Goal: Task Accomplishment & Management: Complete application form

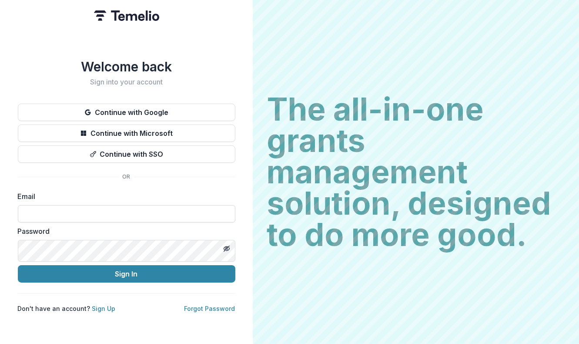
click at [235, 222] on input at bounding box center [127, 213] width 218 height 17
click at [0, 343] on com-1password-button at bounding box center [0, 344] width 0 height 0
type input "**********"
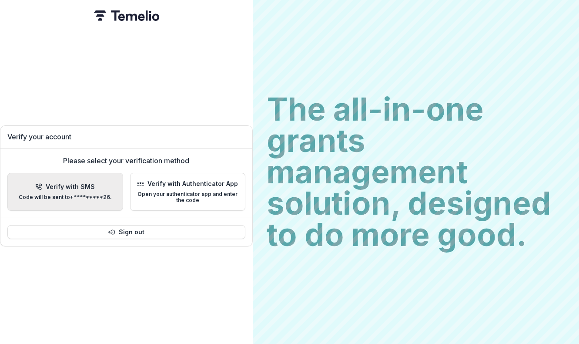
click at [112, 196] on p "Code will be sent to +*********26 ." at bounding box center [65, 197] width 93 height 6
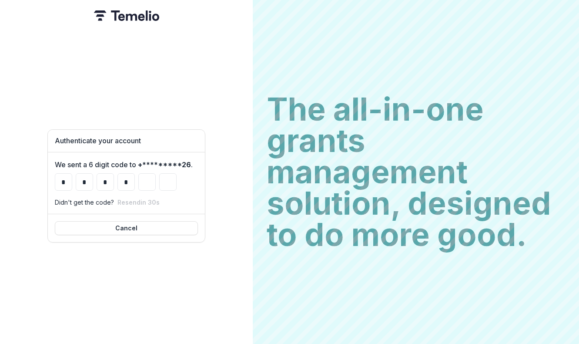
type input "*"
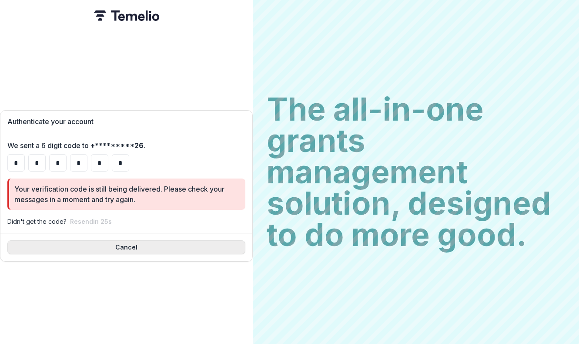
click at [245, 254] on button "Cancel" at bounding box center [126, 247] width 238 height 14
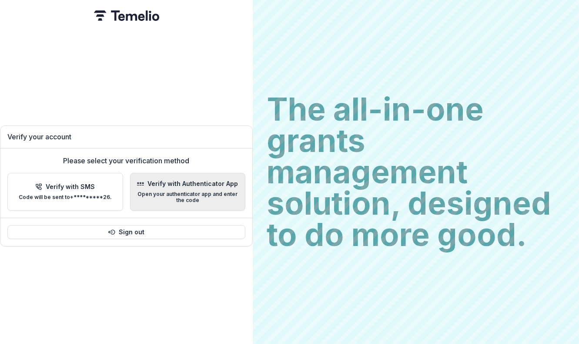
click at [238, 203] on p "Open your authenticator app and enter the code" at bounding box center [187, 197] width 101 height 13
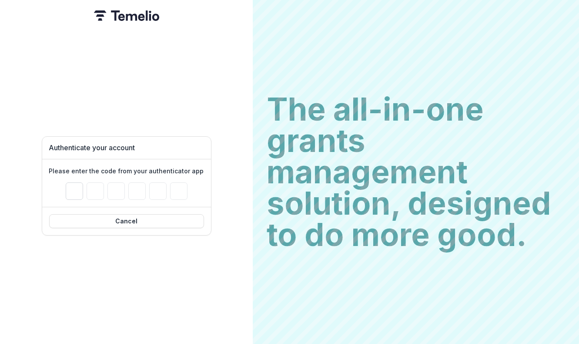
click at [83, 191] on input "Please enter your pin code" at bounding box center [74, 190] width 17 height 17
paste input "******"
type input "*"
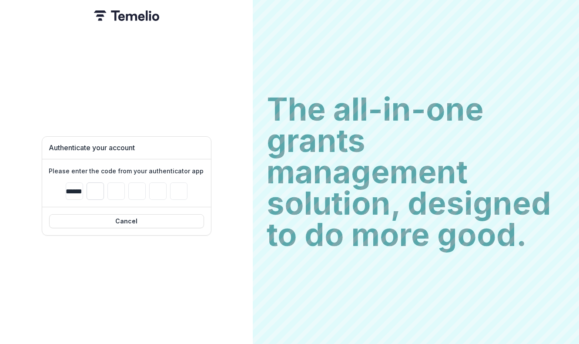
type input "*"
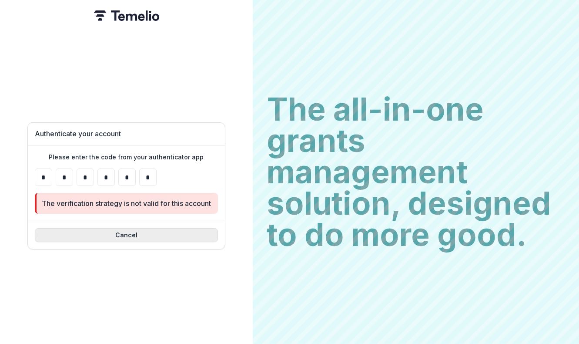
click at [218, 241] on button "Cancel" at bounding box center [126, 235] width 183 height 14
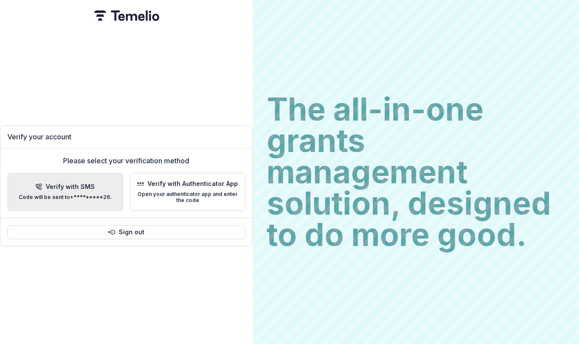
click at [112, 200] on p "Code will be sent to +*********26 ." at bounding box center [65, 197] width 93 height 6
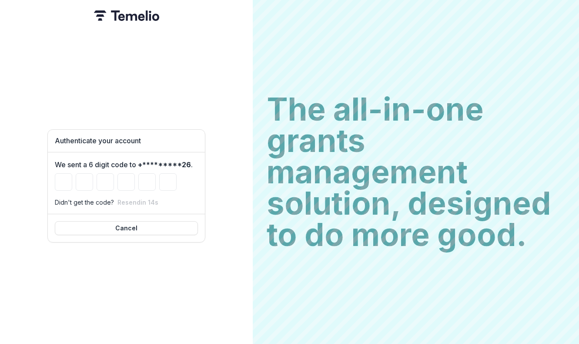
type input "*"
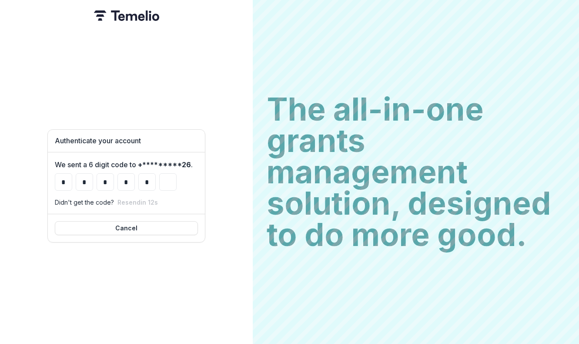
type input "*"
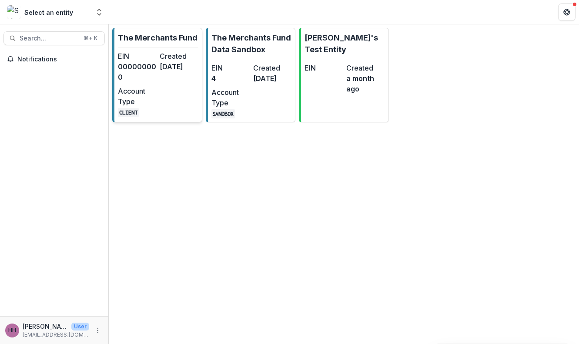
click at [158, 117] on div "EIN 000000000 Created [DATE] Account Type CLIENT" at bounding box center [158, 84] width 80 height 66
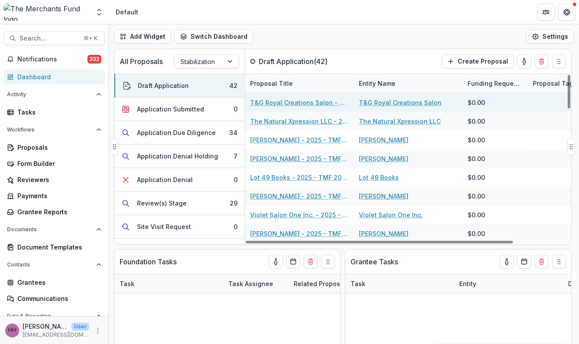
click at [379, 107] on link "T&G Royal Creations Salon" at bounding box center [400, 102] width 83 height 9
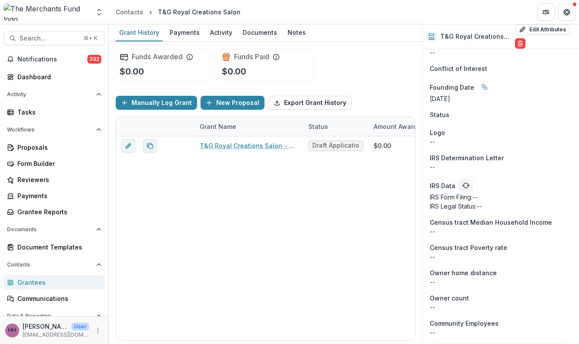
scroll to position [953, 0]
click at [432, 40] on icon at bounding box center [431, 36] width 7 height 7
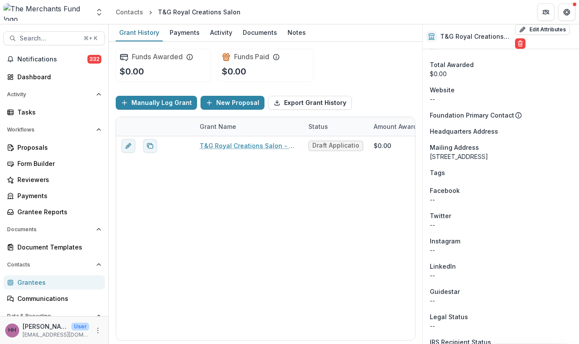
scroll to position [0, 0]
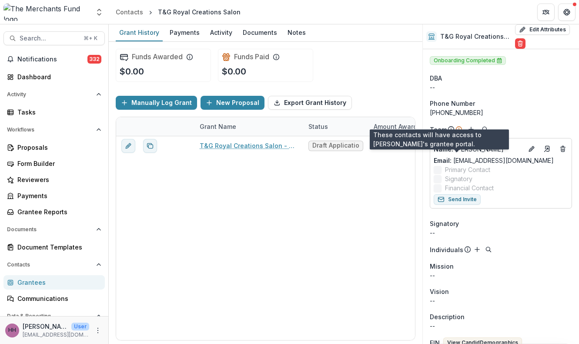
click at [455, 133] on icon at bounding box center [451, 129] width 7 height 7
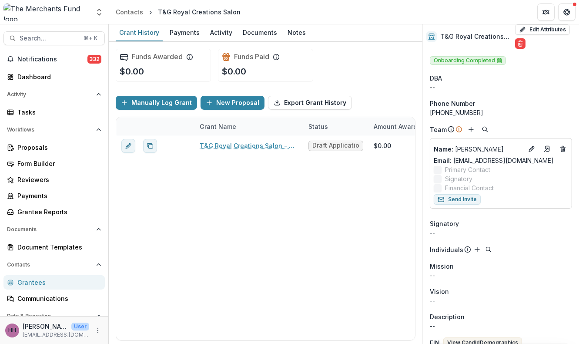
click at [455, 133] on icon at bounding box center [451, 129] width 7 height 7
click at [491, 154] on p "Name : [PERSON_NAME]" at bounding box center [478, 148] width 89 height 9
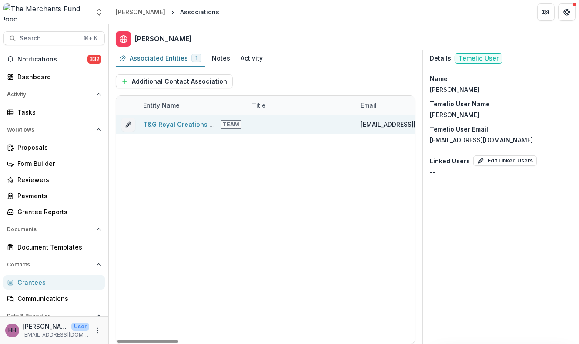
click at [232, 129] on span "Team" at bounding box center [231, 124] width 21 height 9
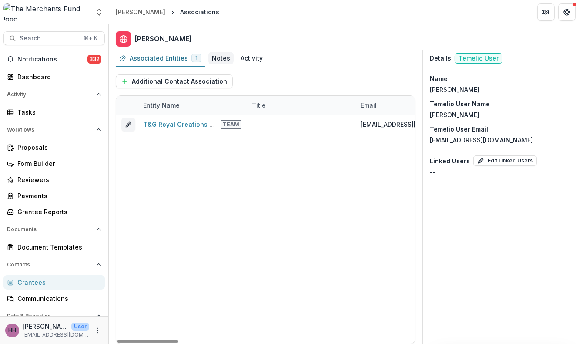
click at [230, 63] on div "Notes" at bounding box center [221, 58] width 18 height 9
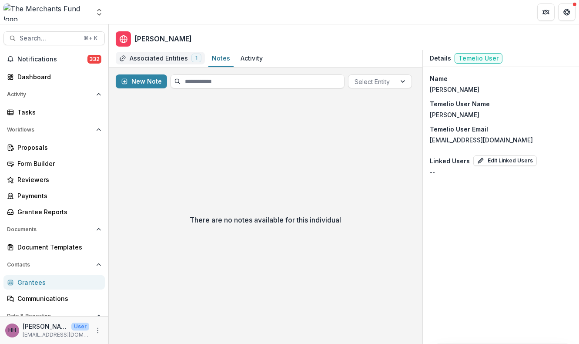
click at [171, 63] on div "Associated Entities" at bounding box center [159, 58] width 58 height 9
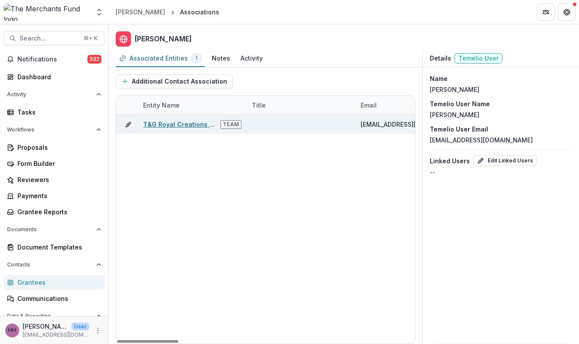
click at [182, 128] on link "T&G Royal Creations Salon" at bounding box center [185, 124] width 84 height 7
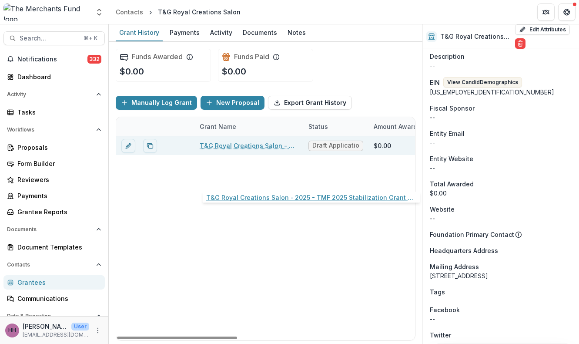
click at [234, 150] on link "T&G Royal Creations Salon - 2025 - TMF 2025 Stabilization Grant Program" at bounding box center [249, 145] width 98 height 9
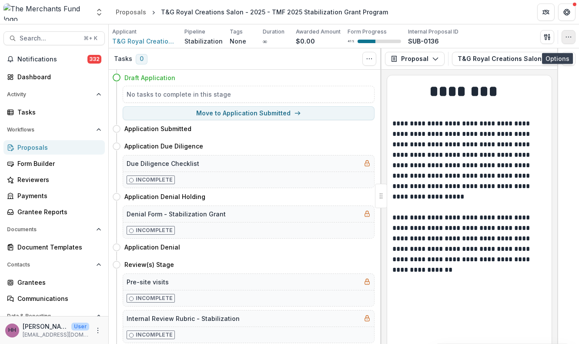
click at [566, 40] on icon "button" at bounding box center [568, 37] width 7 height 7
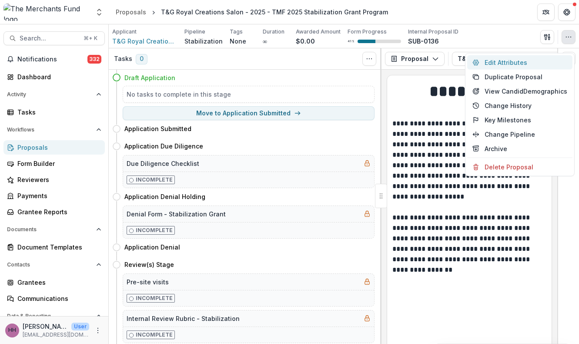
click at [510, 67] on button "Edit Attributes" at bounding box center [519, 62] width 105 height 14
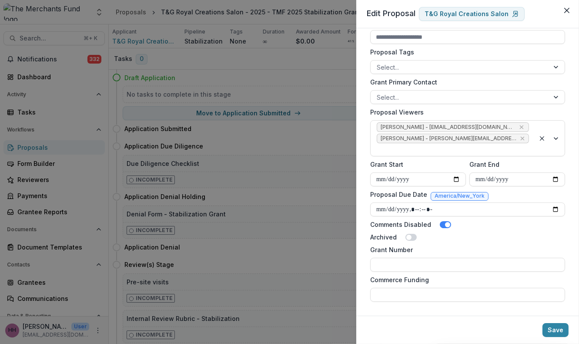
scroll to position [495, 0]
click at [514, 17] on icon at bounding box center [516, 13] width 4 height 5
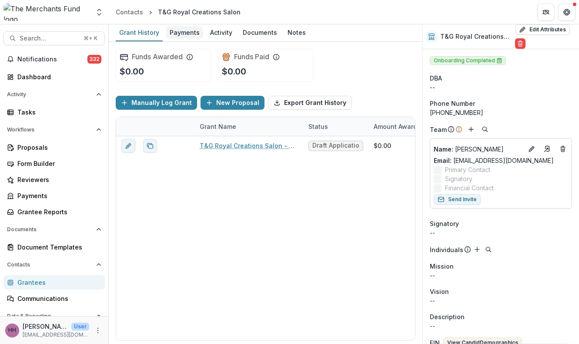
click at [194, 37] on div "Payments" at bounding box center [184, 32] width 37 height 13
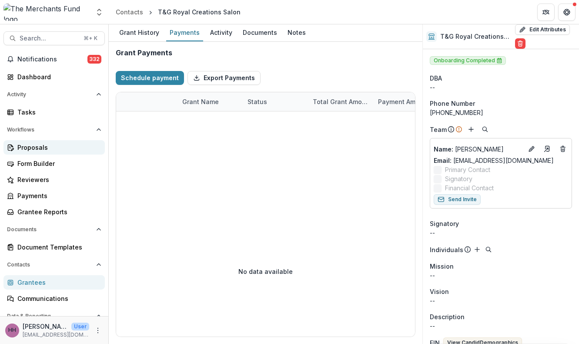
scroll to position [164, 0]
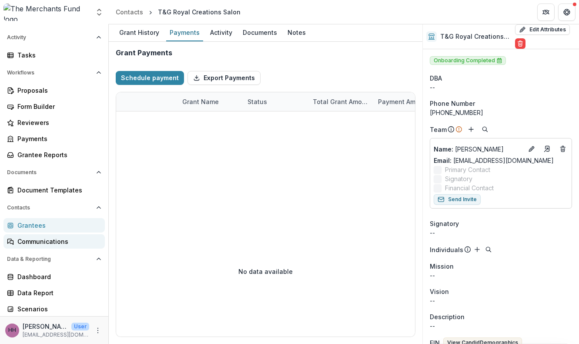
click at [51, 237] on div "Communications" at bounding box center [57, 241] width 80 height 9
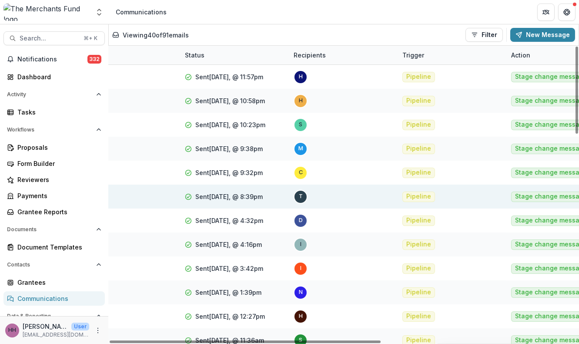
scroll to position [0, 306]
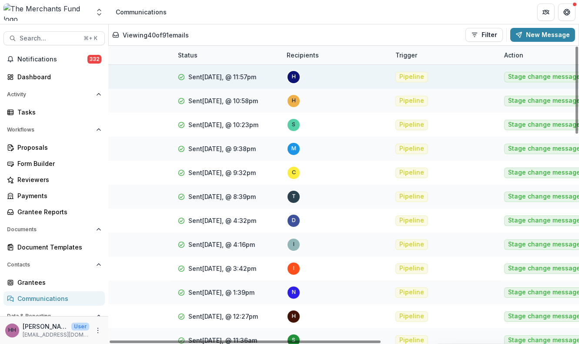
click at [296, 80] on div "h" at bounding box center [294, 77] width 4 height 6
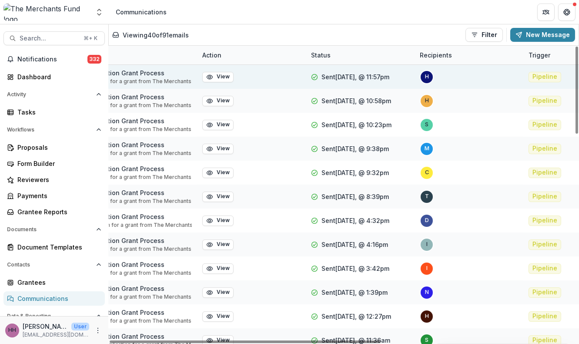
scroll to position [0, 0]
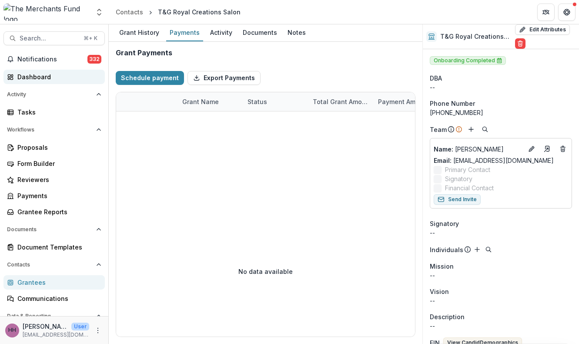
click at [39, 84] on link "Dashboard" at bounding box center [53, 77] width 101 height 14
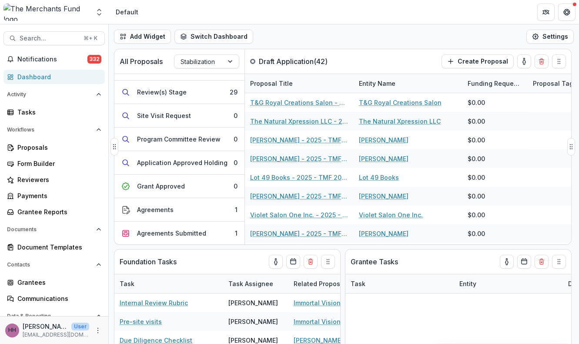
scroll to position [111, 0]
click at [187, 96] on div "Review(s) Stage" at bounding box center [162, 91] width 50 height 9
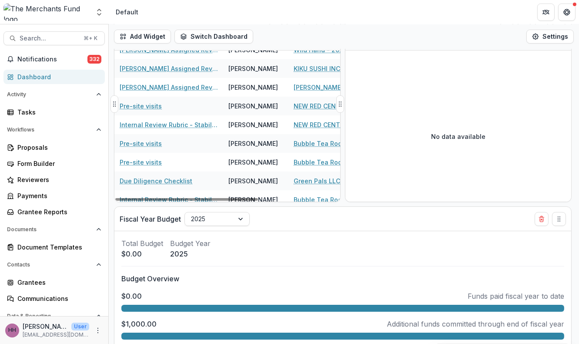
scroll to position [92, 0]
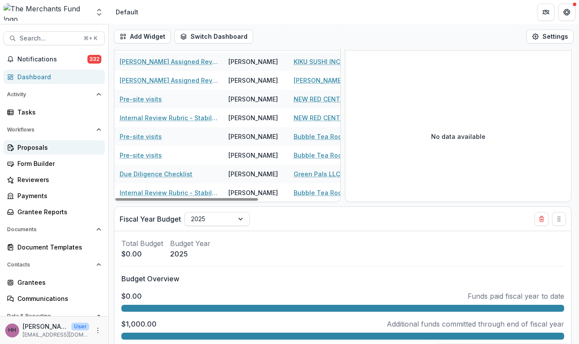
click at [37, 152] on div "Proposals" at bounding box center [57, 147] width 80 height 9
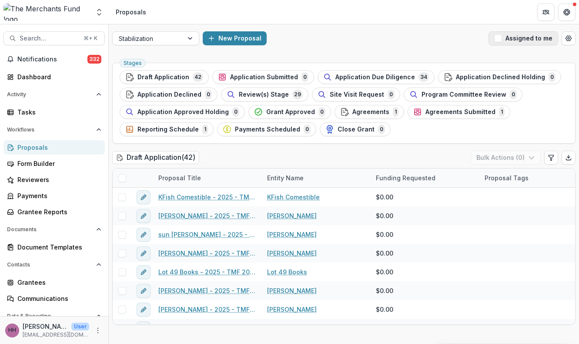
click at [494, 42] on span "button" at bounding box center [498, 38] width 8 height 8
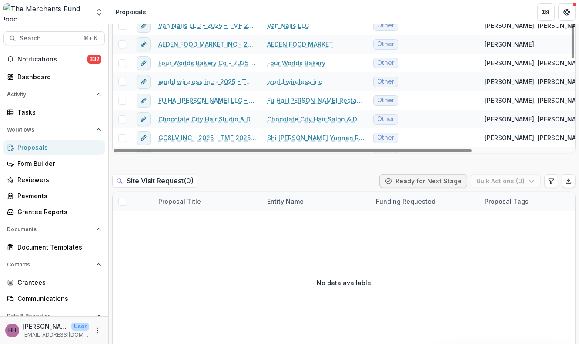
scroll to position [1141, 0]
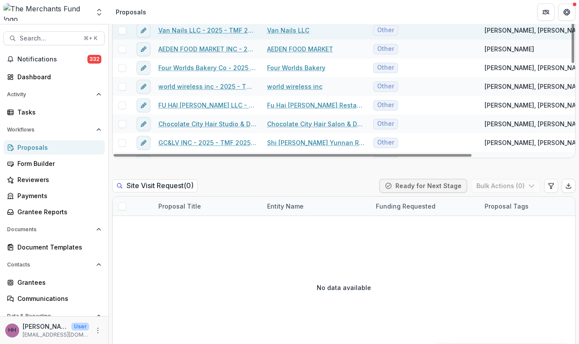
click at [121, 34] on span at bounding box center [122, 31] width 8 height 8
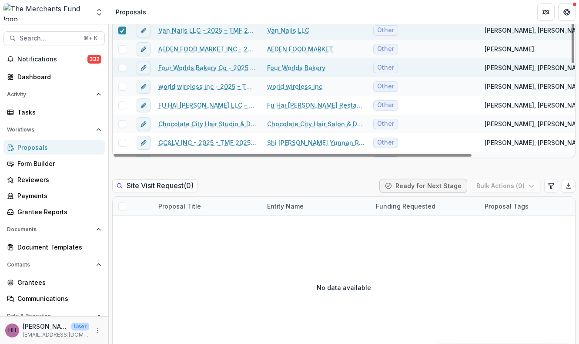
click at [125, 72] on span at bounding box center [122, 68] width 8 height 8
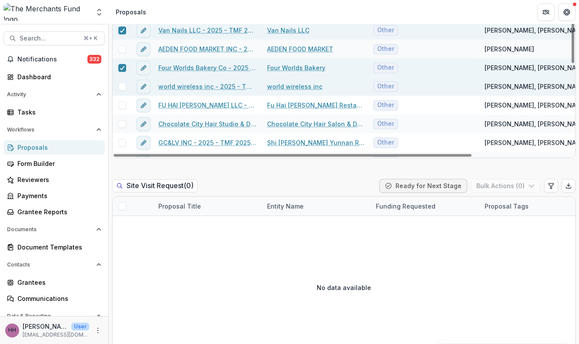
click at [125, 90] on span at bounding box center [122, 87] width 8 height 8
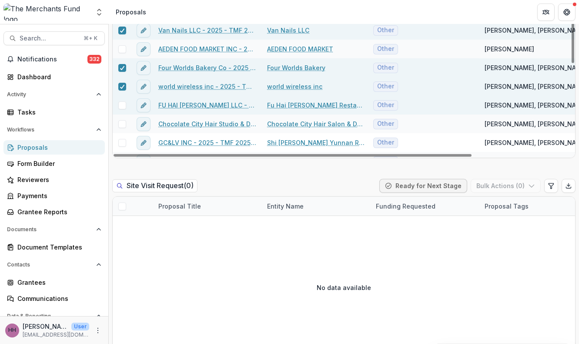
click at [126, 109] on span at bounding box center [122, 105] width 8 height 8
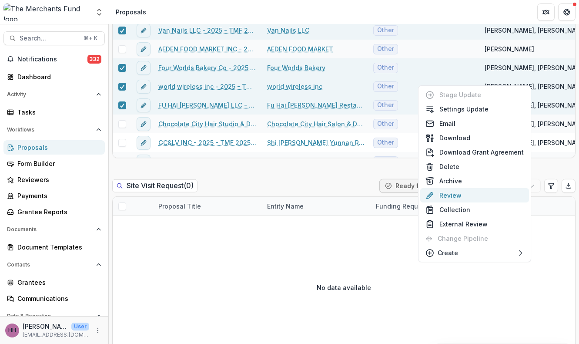
click at [499, 202] on button "Review" at bounding box center [474, 195] width 109 height 14
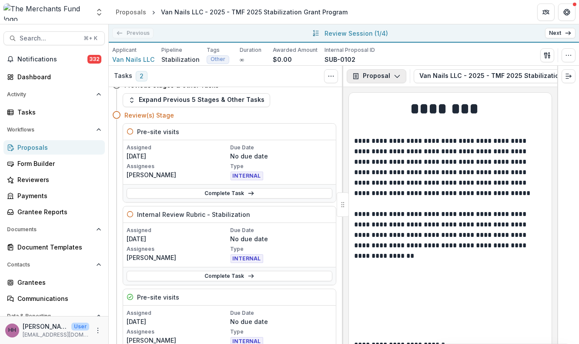
click at [400, 83] on button "Proposal" at bounding box center [377, 76] width 60 height 14
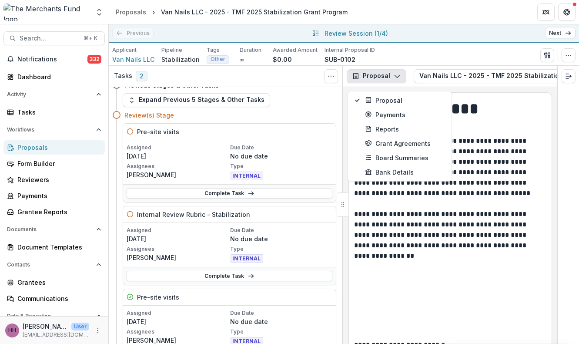
click at [406, 83] on button "Proposal" at bounding box center [377, 76] width 60 height 14
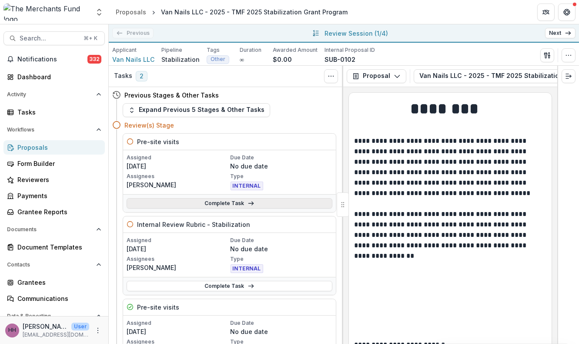
click at [224, 208] on link "Complete Task" at bounding box center [230, 203] width 206 height 10
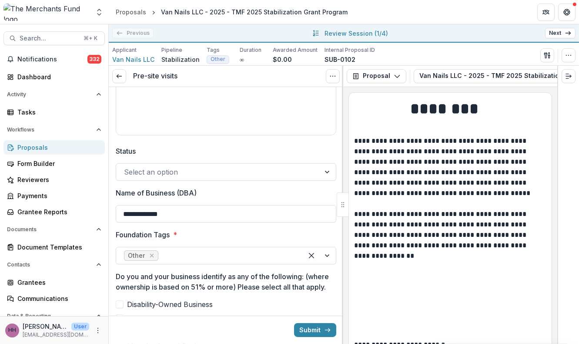
scroll to position [269, 0]
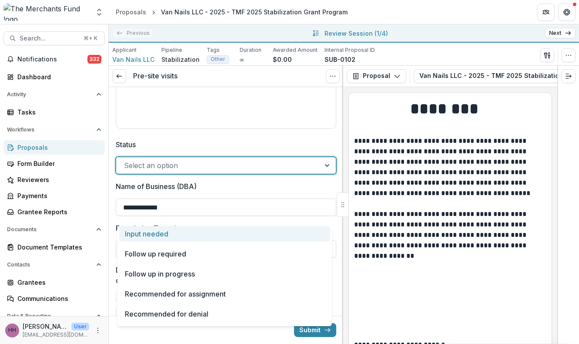
click at [311, 172] on div "Select an option" at bounding box center [218, 165] width 204 height 14
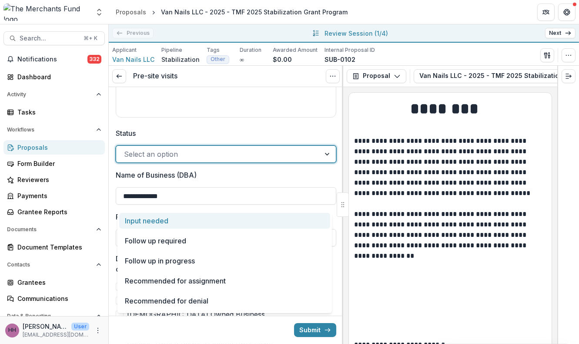
scroll to position [282, 0]
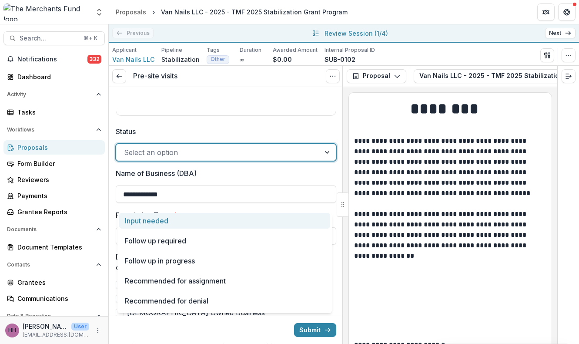
click at [316, 137] on label "Status" at bounding box center [223, 131] width 215 height 10
click at [126, 157] on input "Status" at bounding box center [125, 152] width 2 height 10
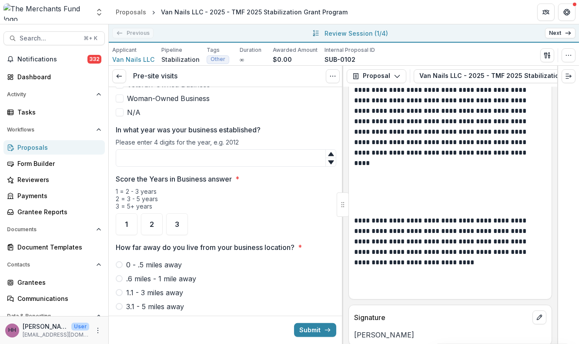
scroll to position [538, 0]
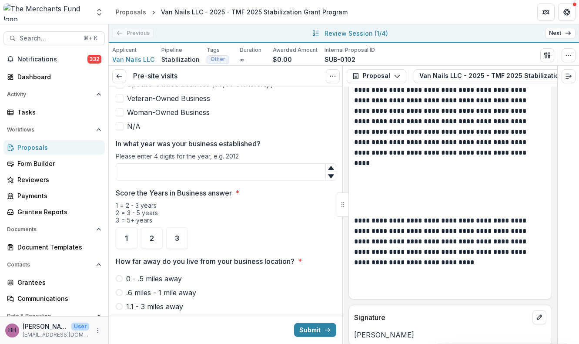
click at [175, 76] on span "Minority-Owned Business" at bounding box center [169, 70] width 84 height 10
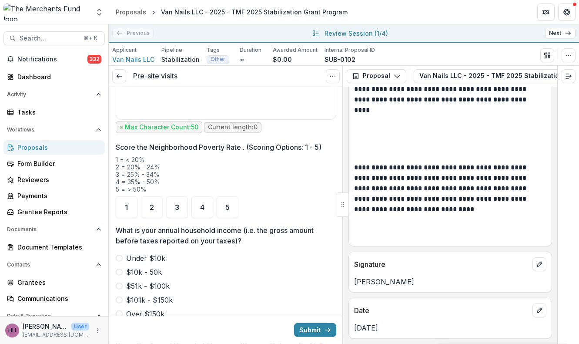
scroll to position [6098, 0]
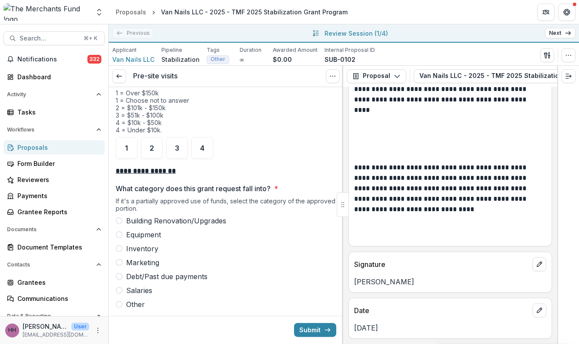
scroll to position [1250, 0]
click at [168, 26] on span "$51k - $100k" at bounding box center [148, 21] width 44 height 10
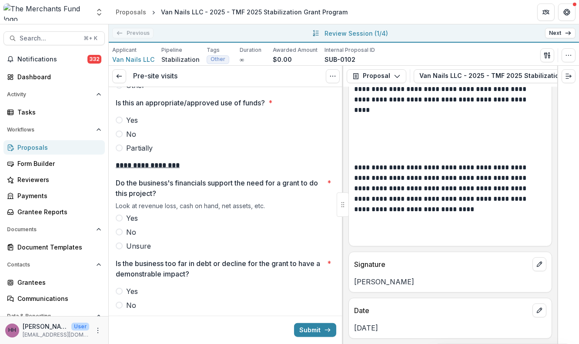
scroll to position [1508, 0]
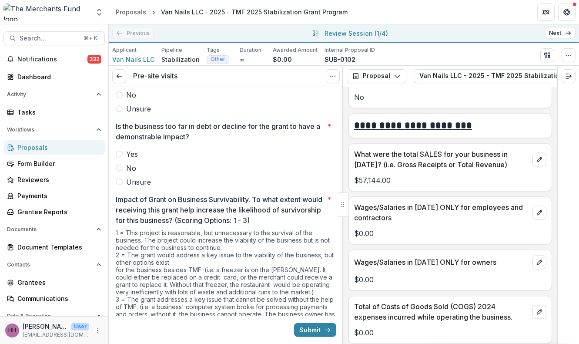
scroll to position [2792, 0]
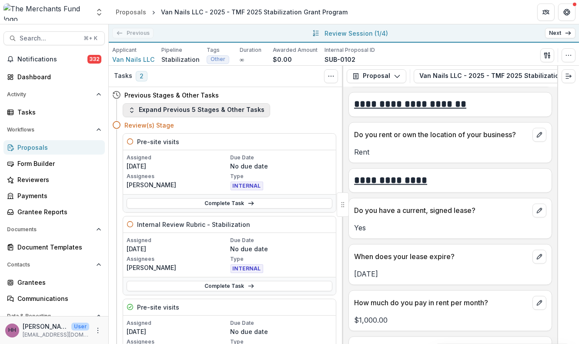
click at [234, 117] on button "Expand Previous 5 Stages & Other Tasks" at bounding box center [196, 110] width 147 height 14
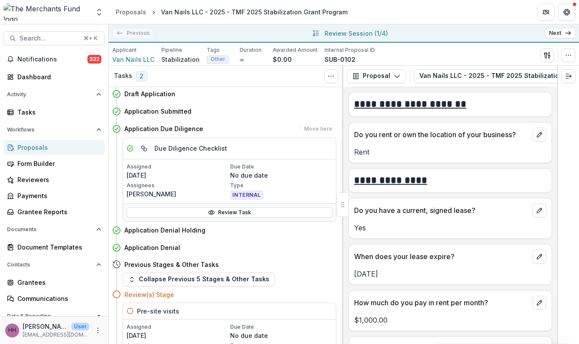
scroll to position [19, 0]
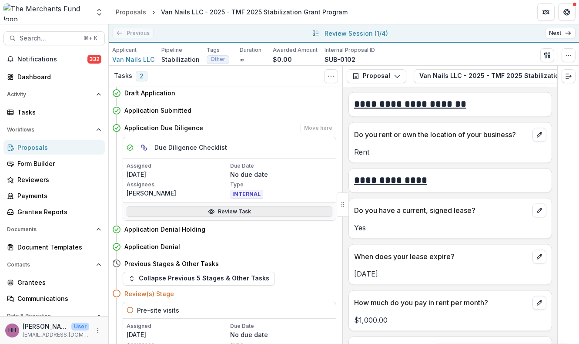
click at [238, 217] on link "Review Task" at bounding box center [230, 211] width 206 height 10
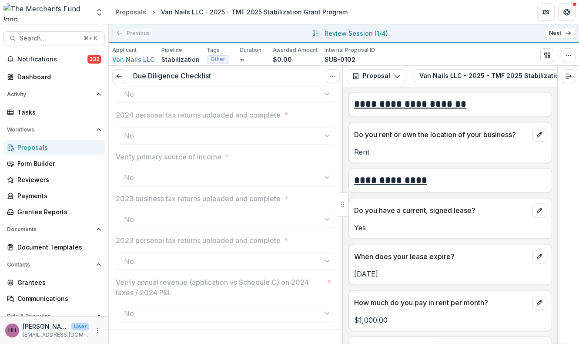
scroll to position [1325, 0]
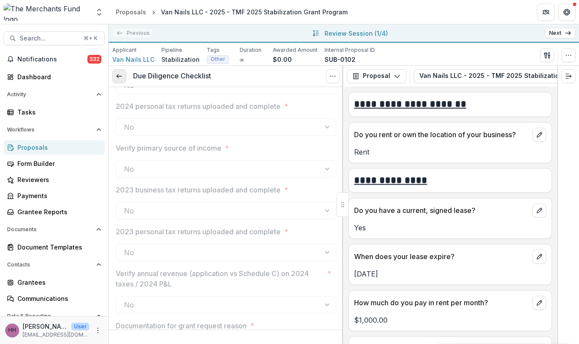
click at [120, 83] on link at bounding box center [119, 76] width 14 height 14
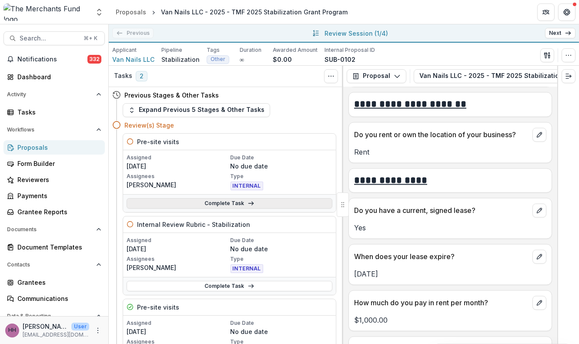
click at [263, 208] on link "Complete Task" at bounding box center [230, 203] width 206 height 10
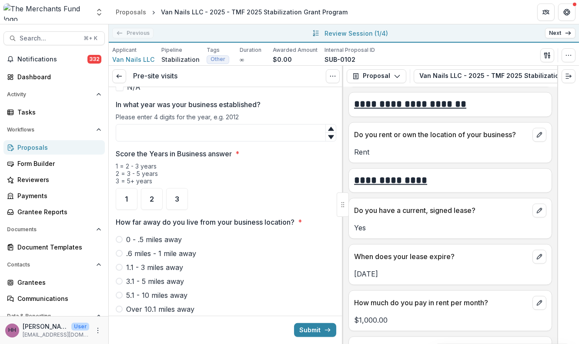
scroll to position [608, 0]
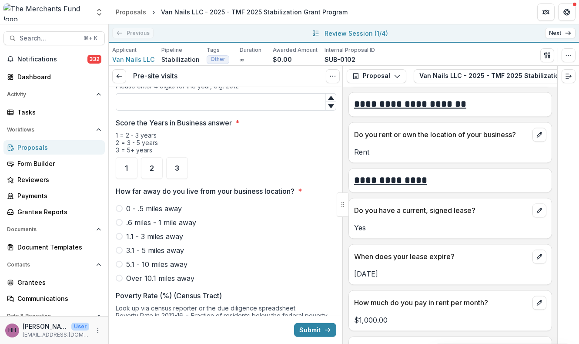
click at [265, 111] on input "In what year was your business established?" at bounding box center [226, 101] width 221 height 17
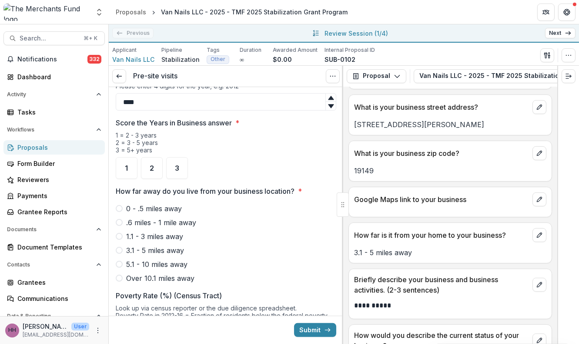
scroll to position [634, 0]
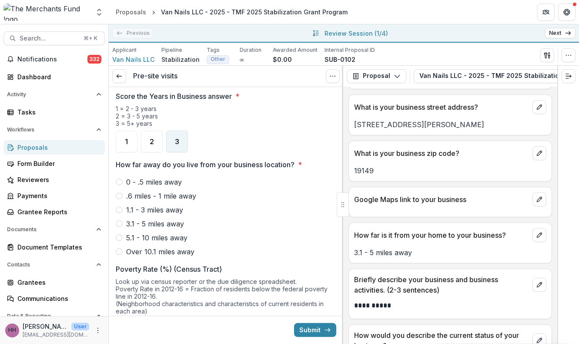
click at [179, 145] on span "3" at bounding box center [177, 141] width 4 height 7
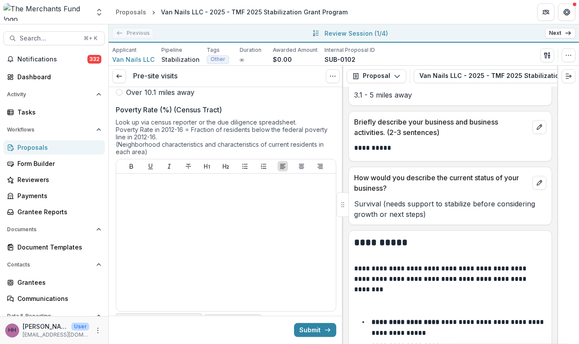
scroll to position [801, 0]
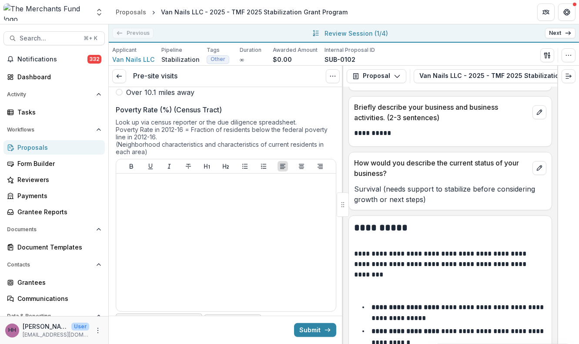
click at [176, 70] on span "3.1 - 5 miles away" at bounding box center [155, 64] width 58 height 10
type input "****"
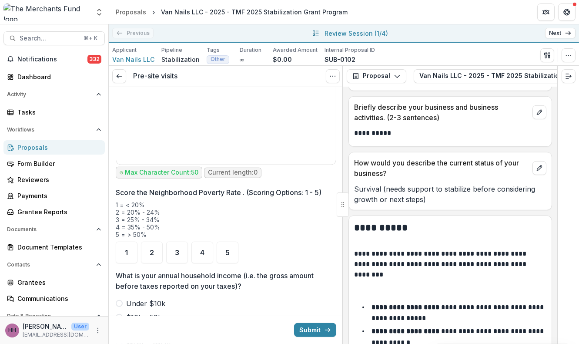
scroll to position [1017, 0]
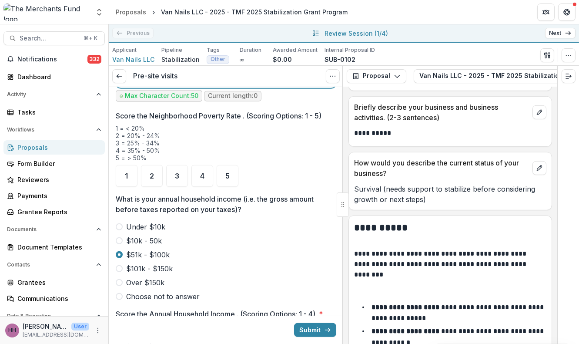
click at [272, 84] on div at bounding box center [226, 19] width 213 height 131
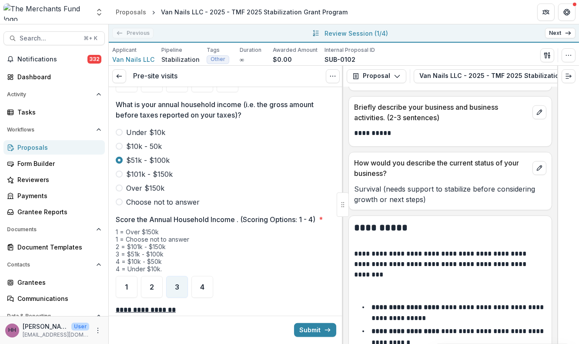
scroll to position [1133, 0]
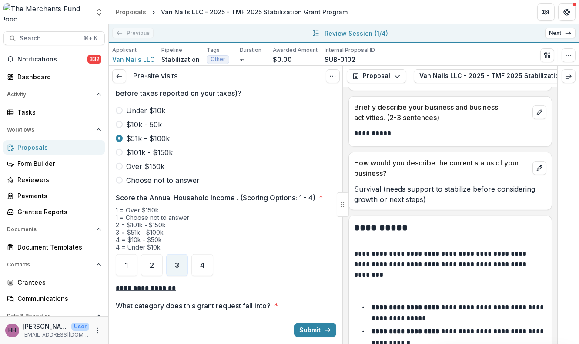
click at [151, 70] on div "2" at bounding box center [152, 60] width 22 height 22
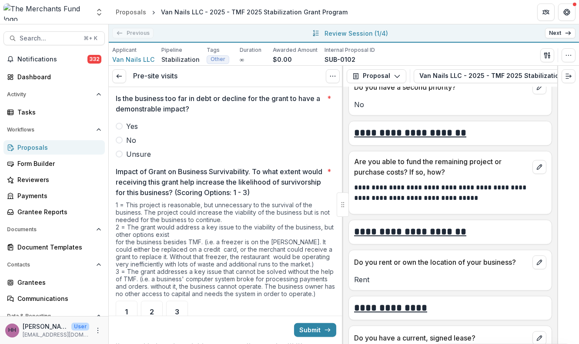
scroll to position [2683, 0]
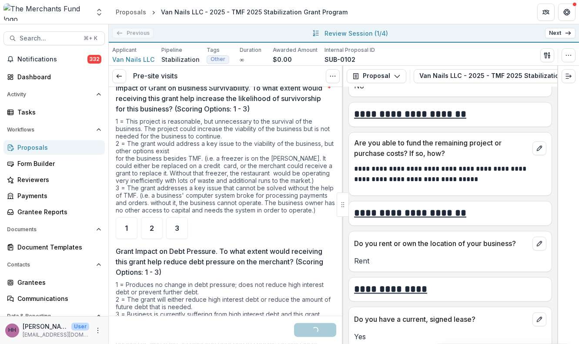
scroll to position [1739, 0]
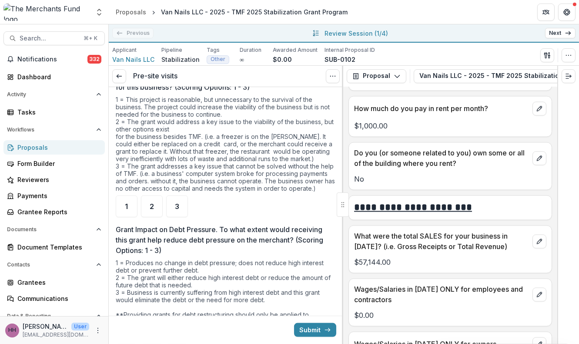
scroll to position [2990, 0]
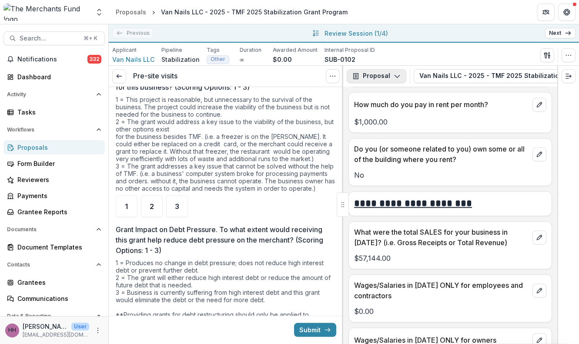
click at [401, 80] on icon "button" at bounding box center [397, 76] width 7 height 7
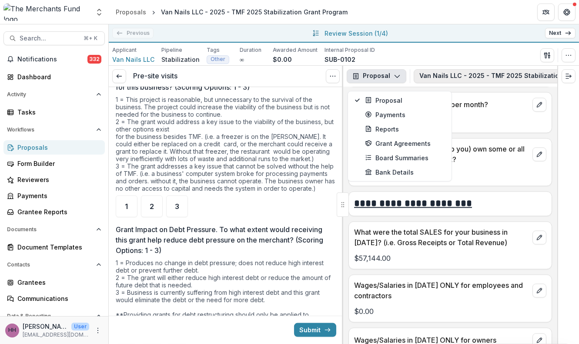
click at [506, 83] on button "Van Nails LLC - 2025 - TMF 2025 Stabilization Grant Program 1" at bounding box center [525, 76] width 223 height 14
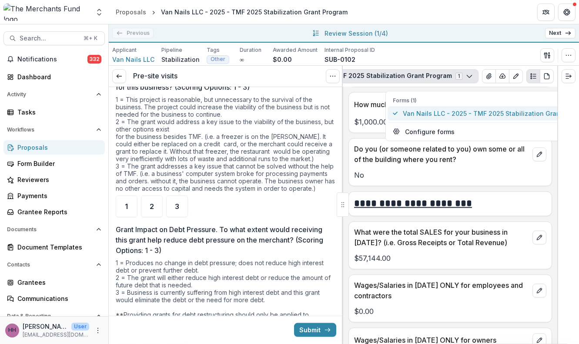
scroll to position [0, 233]
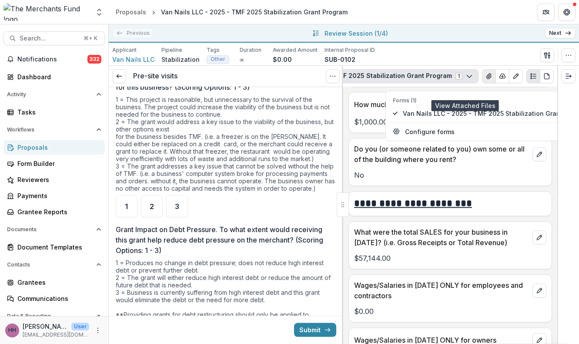
click at [486, 79] on icon "View Attached Files" at bounding box center [488, 76] width 5 height 5
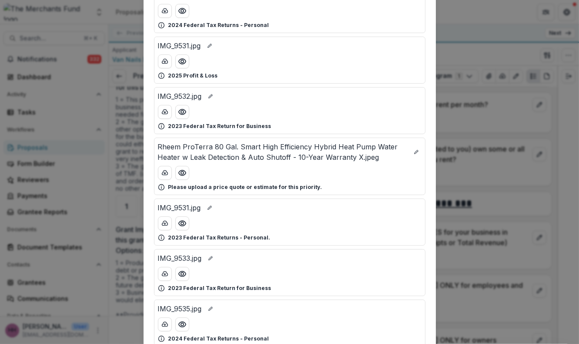
scroll to position [440, 0]
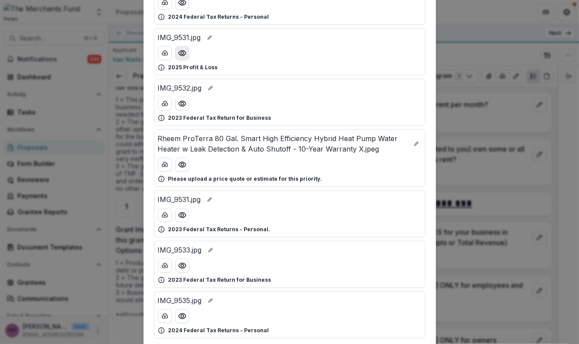
click at [181, 54] on circle "Preview IMG_9531.jpg" at bounding box center [182, 53] width 3 height 3
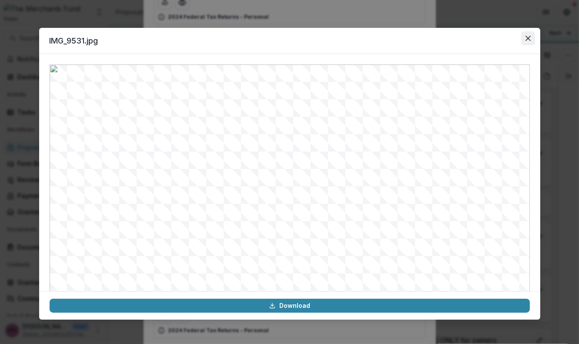
click at [535, 44] on button "Close" at bounding box center [528, 38] width 14 height 14
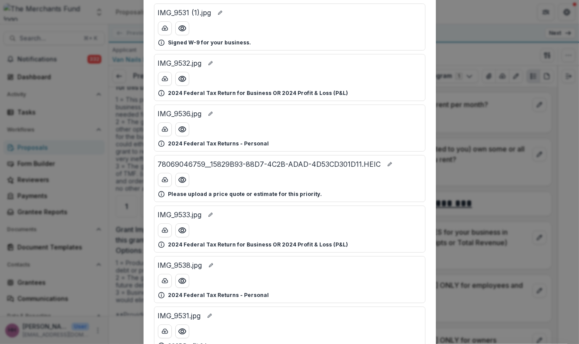
scroll to position [154, 0]
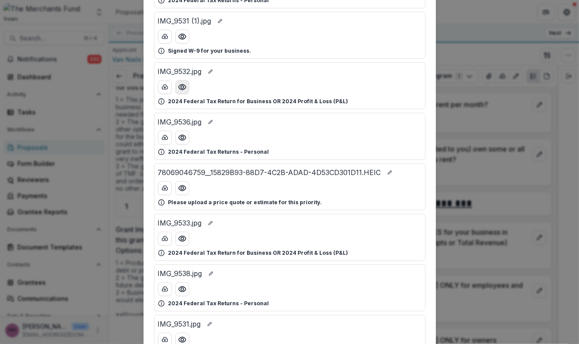
click at [178, 91] on icon "Preview IMG_9532.jpg" at bounding box center [182, 87] width 9 height 9
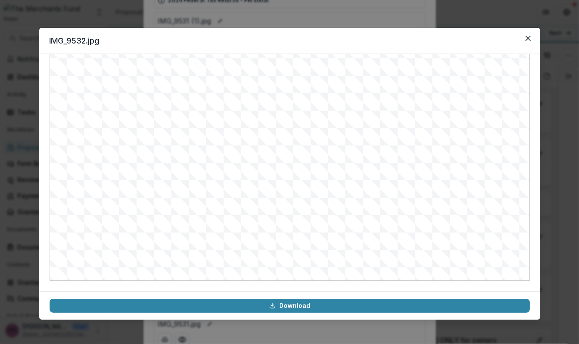
scroll to position [124, 0]
click at [530, 41] on icon "Close" at bounding box center [527, 38] width 5 height 5
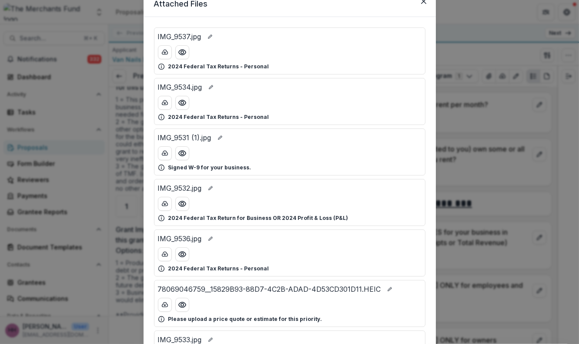
scroll to position [28, 0]
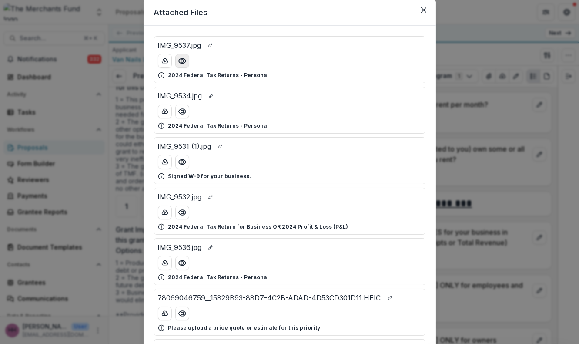
click at [178, 65] on icon "Preview IMG_9537.jpg" at bounding box center [182, 61] width 9 height 9
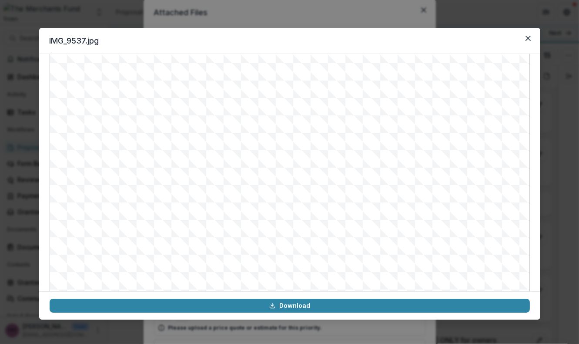
scroll to position [0, 0]
click at [531, 41] on icon "Close" at bounding box center [528, 38] width 5 height 5
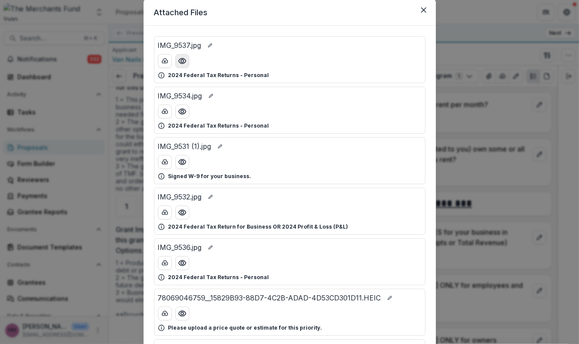
click at [178, 65] on icon "Preview IMG_9537.jpg" at bounding box center [182, 61] width 9 height 9
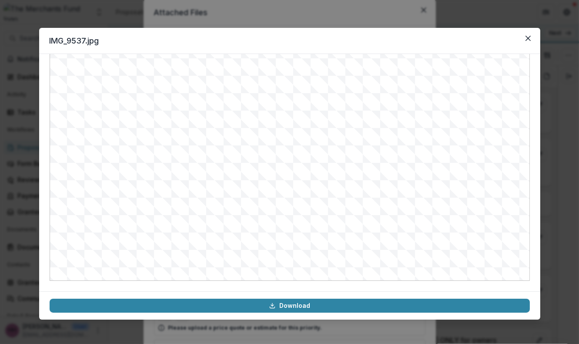
scroll to position [124, 0]
click at [535, 45] on button "Close" at bounding box center [528, 38] width 14 height 14
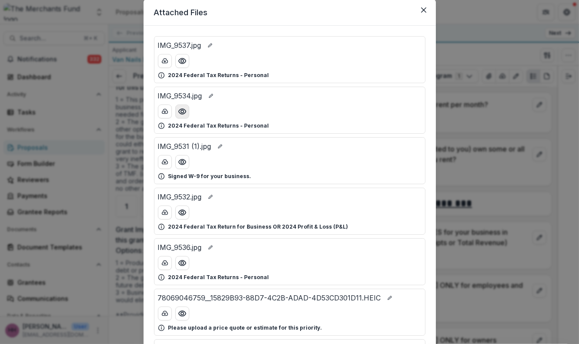
click at [178, 116] on icon "Preview IMG_9534.jpg" at bounding box center [182, 111] width 9 height 9
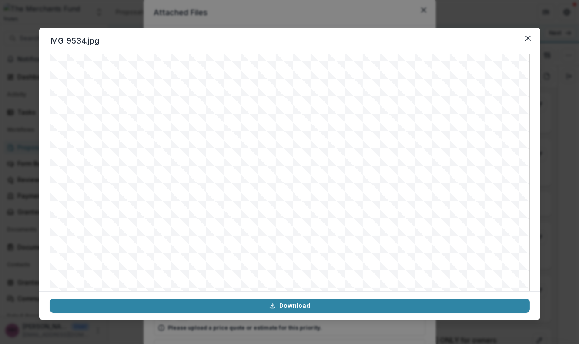
scroll to position [0, 0]
click at [530, 41] on icon "Close" at bounding box center [527, 38] width 5 height 5
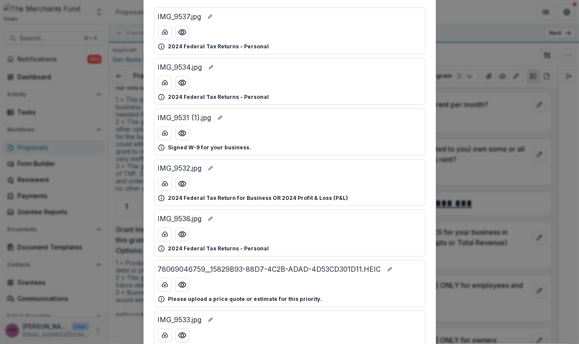
scroll to position [87, 0]
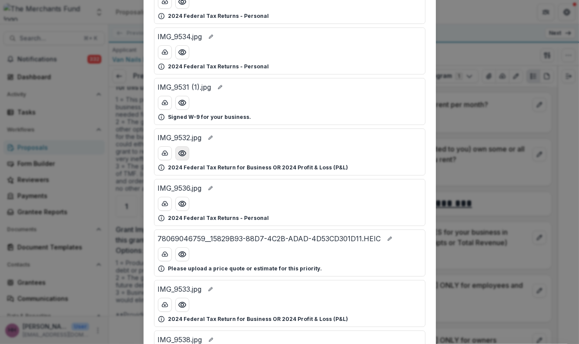
click at [175, 160] on button "Preview IMG_9532.jpg" at bounding box center [182, 153] width 14 height 14
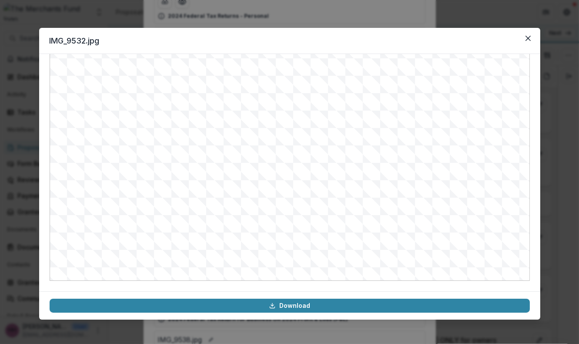
scroll to position [124, 0]
click at [535, 45] on button "Close" at bounding box center [528, 38] width 14 height 14
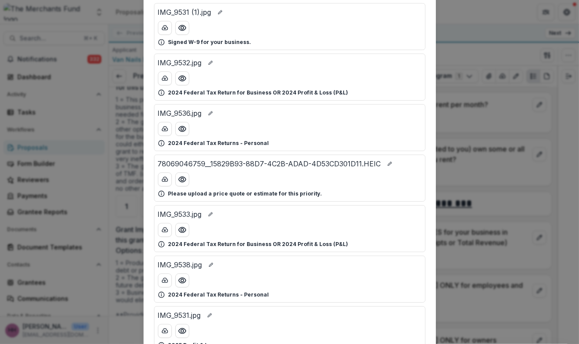
scroll to position [168, 0]
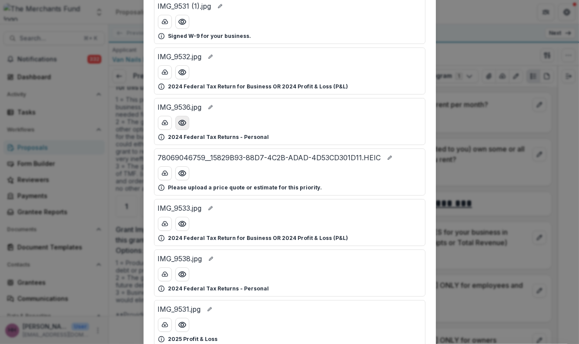
click at [175, 130] on button "Preview IMG_9536.jpg" at bounding box center [182, 123] width 14 height 14
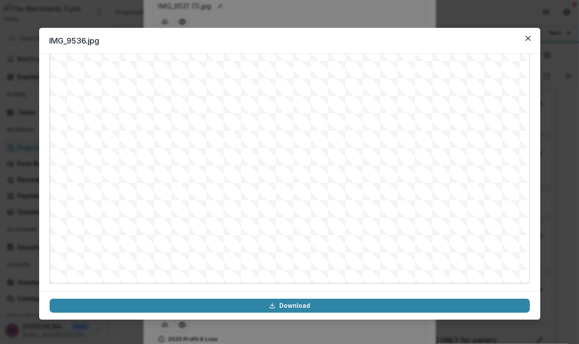
scroll to position [124, 0]
click at [535, 45] on button "Close" at bounding box center [528, 38] width 14 height 14
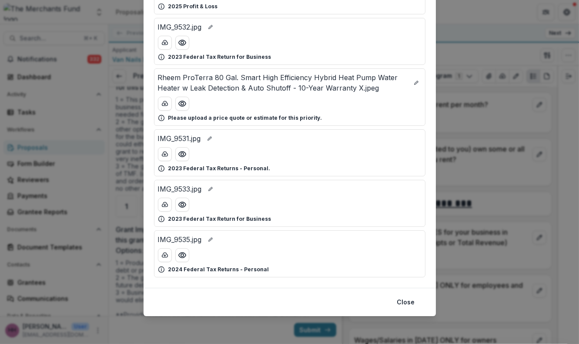
scroll to position [634, 0]
click at [178, 158] on icon "Preview IMG_9531.jpg" at bounding box center [182, 154] width 9 height 9
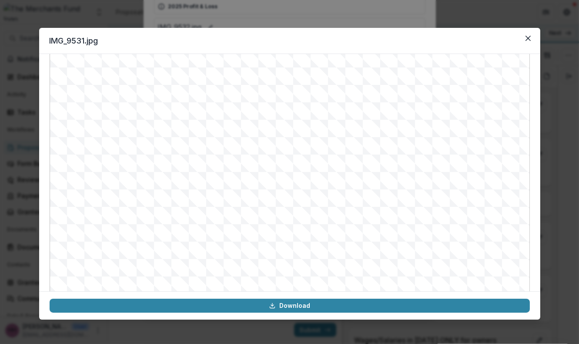
scroll to position [53, 0]
click at [530, 41] on icon "Close" at bounding box center [527, 38] width 5 height 5
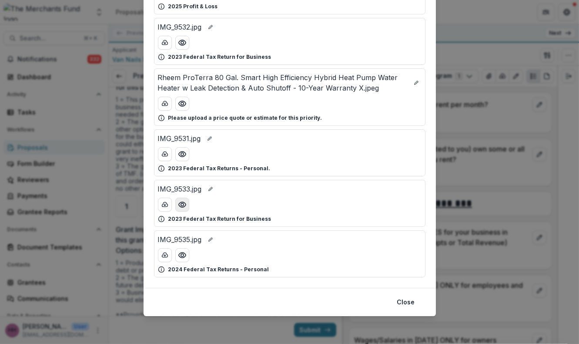
click at [175, 211] on button "Preview IMG_9533.jpg" at bounding box center [182, 205] width 14 height 14
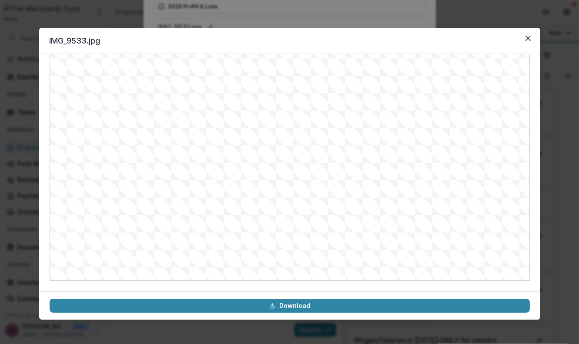
scroll to position [124, 0]
click at [530, 41] on icon "Close" at bounding box center [527, 38] width 5 height 5
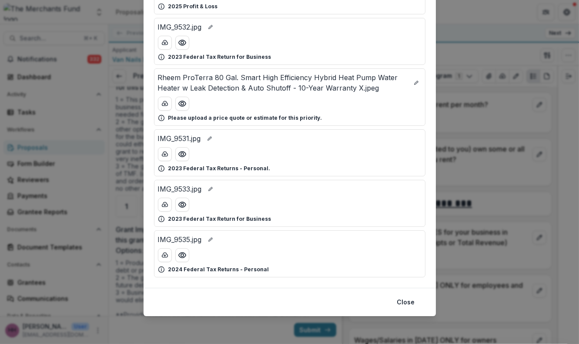
scroll to position [703, 0]
click at [420, 295] on button "Close" at bounding box center [406, 302] width 28 height 14
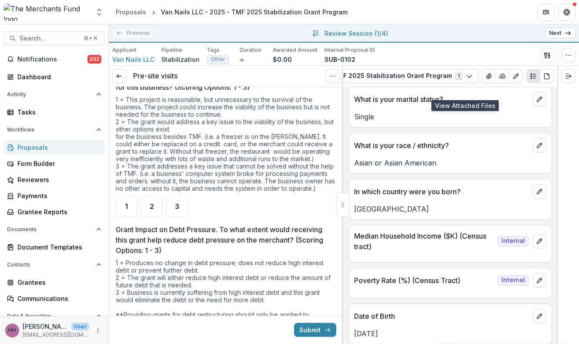
scroll to position [4993, 0]
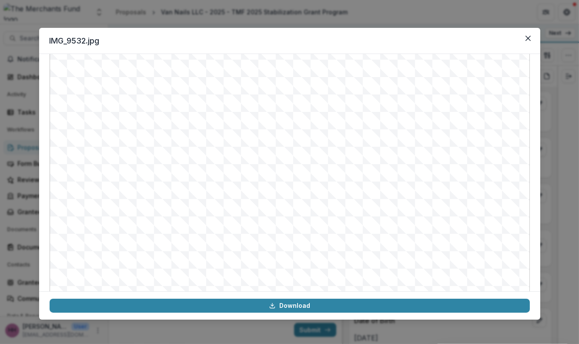
scroll to position [0, 0]
click at [530, 41] on icon "Close" at bounding box center [527, 38] width 5 height 5
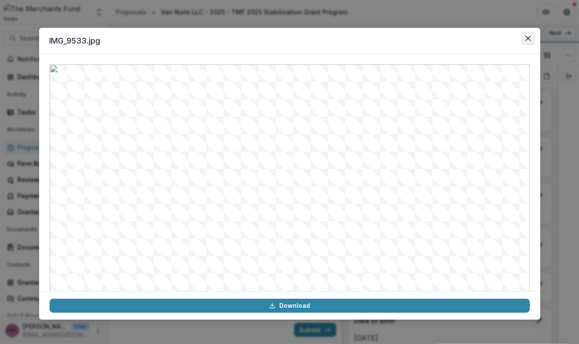
click at [535, 45] on button "Close" at bounding box center [528, 38] width 14 height 14
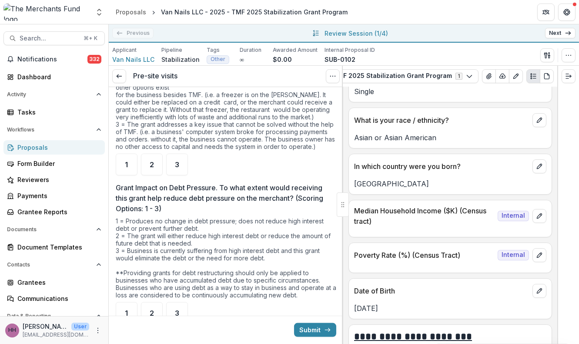
scroll to position [5023, 0]
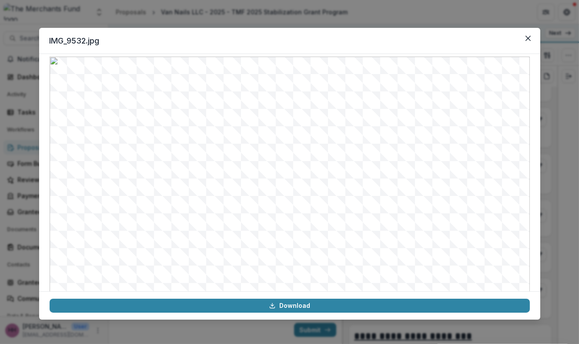
scroll to position [9, 0]
click at [535, 45] on button "Close" at bounding box center [528, 38] width 14 height 14
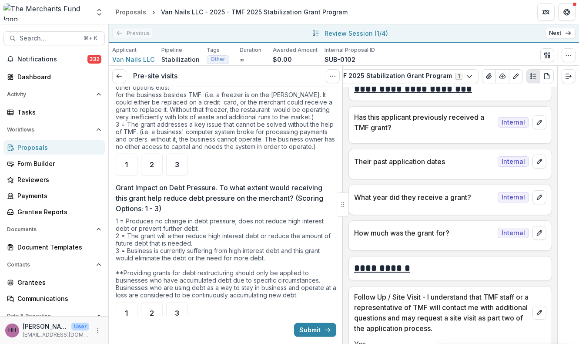
scroll to position [5276, 0]
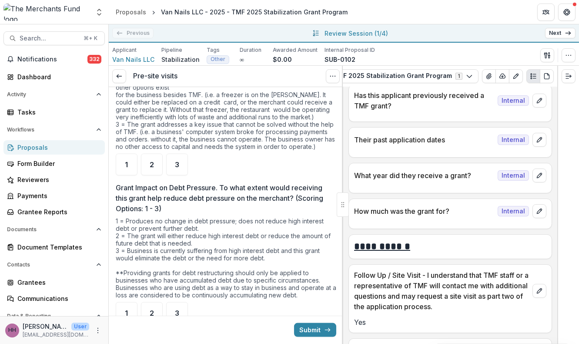
scroll to position [5296, 0]
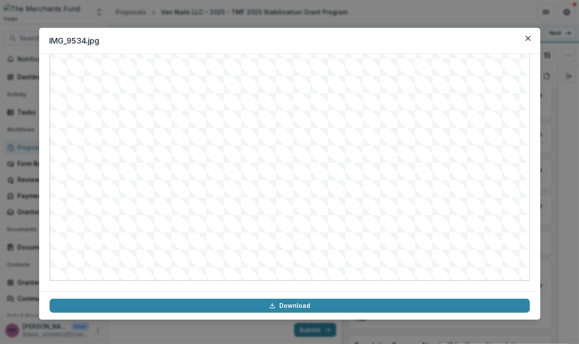
scroll to position [57, 0]
click at [535, 45] on button "Close" at bounding box center [528, 38] width 14 height 14
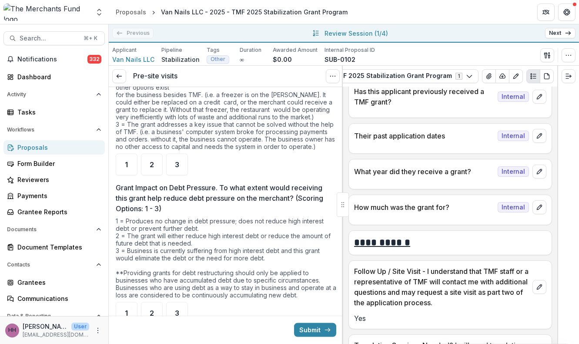
scroll to position [0, 158]
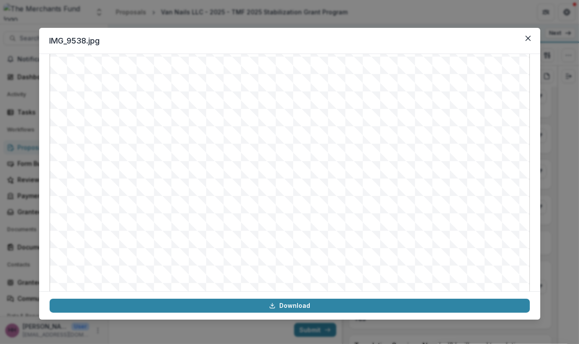
scroll to position [92, 0]
click at [535, 45] on button "Close" at bounding box center [528, 38] width 14 height 14
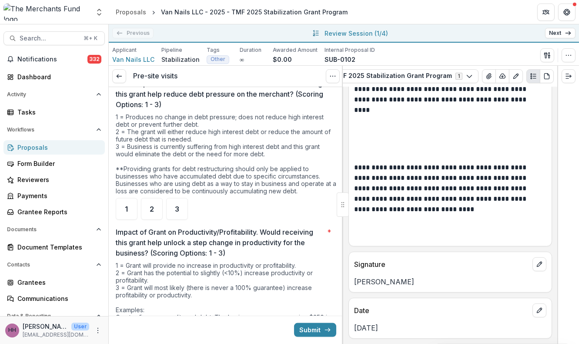
scroll to position [1891, 0]
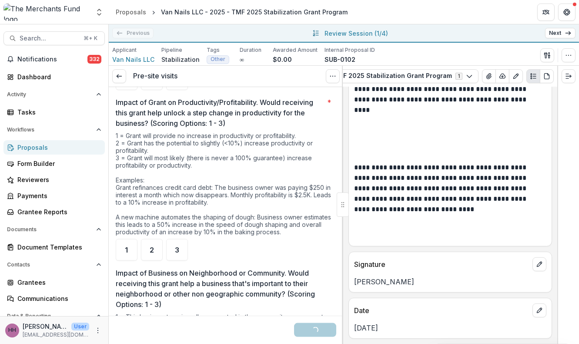
scroll to position [2019, 0]
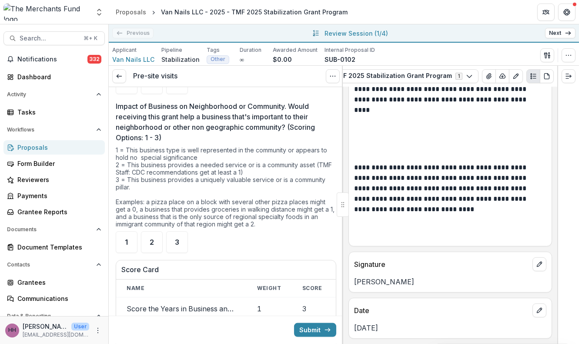
scroll to position [2194, 0]
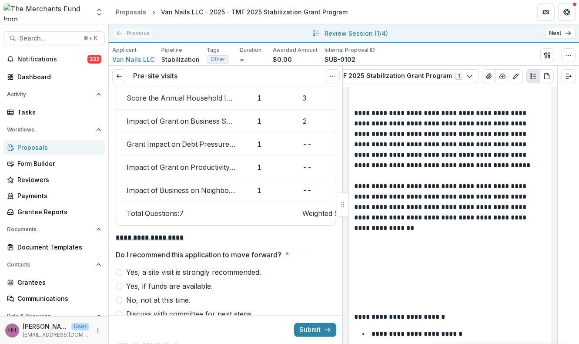
scroll to position [2440, 0]
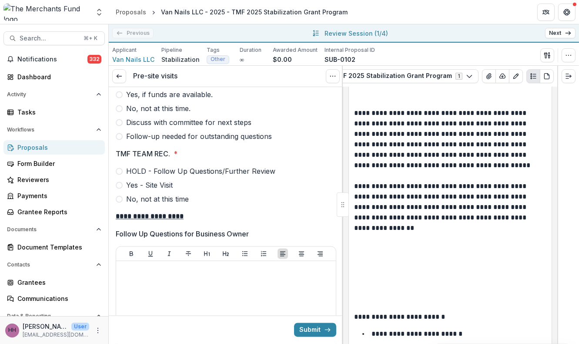
scroll to position [2647, 0]
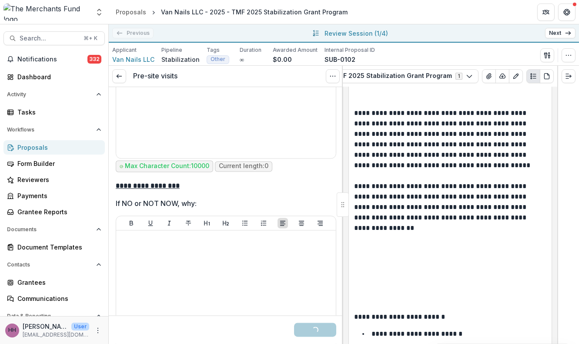
scroll to position [2891, 0]
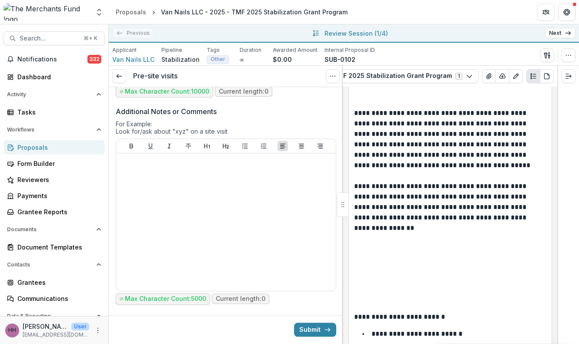
scroll to position [3395, 0]
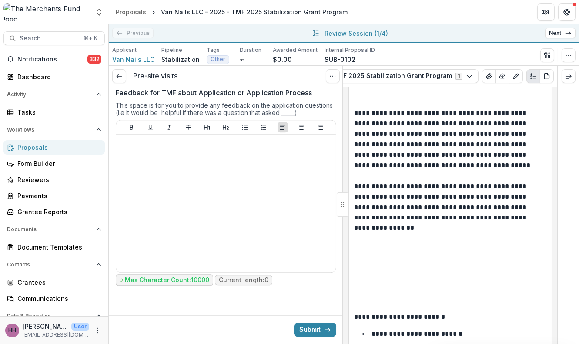
scroll to position [4317, 0]
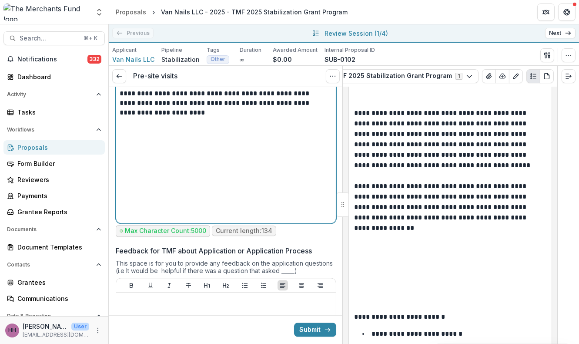
scroll to position [3427, 0]
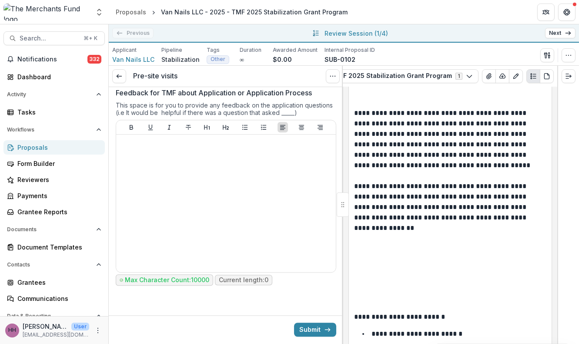
scroll to position [4184, 0]
click at [308, 328] on button "Submit" at bounding box center [315, 329] width 42 height 14
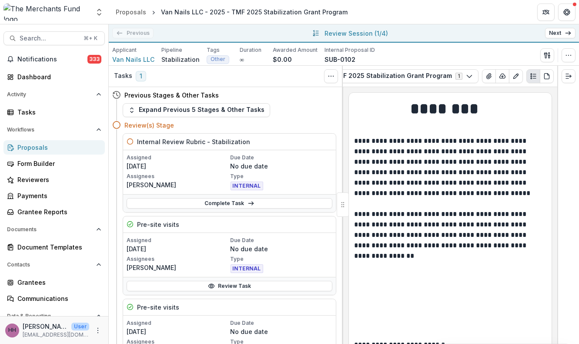
click at [553, 36] on link "Next" at bounding box center [560, 33] width 30 height 10
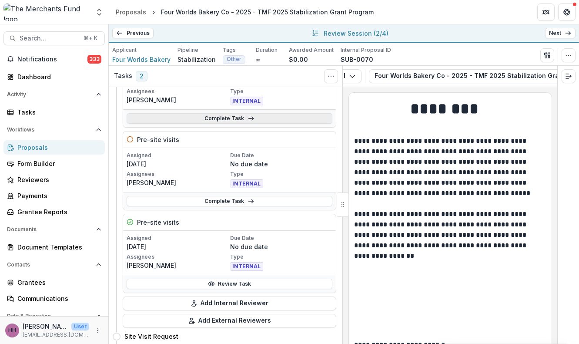
scroll to position [118, 0]
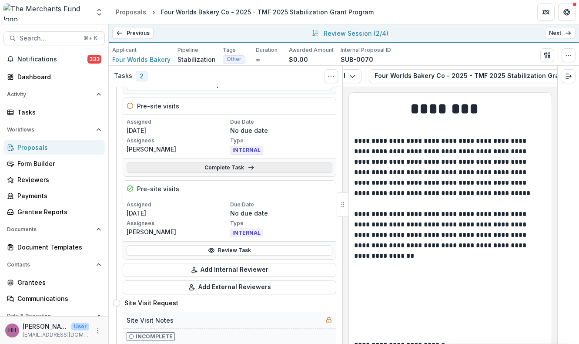
click at [232, 173] on link "Complete Task" at bounding box center [230, 167] width 206 height 10
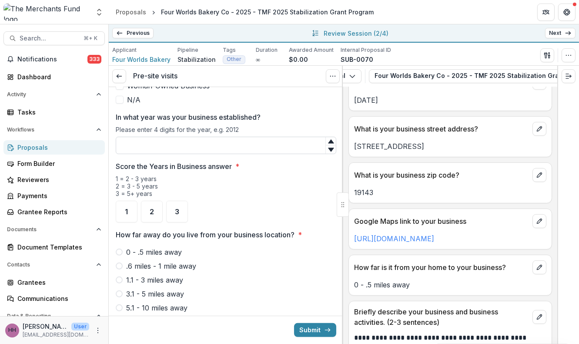
scroll to position [608, 0]
click at [236, 154] on input "In what year was your business established?" at bounding box center [226, 145] width 221 height 17
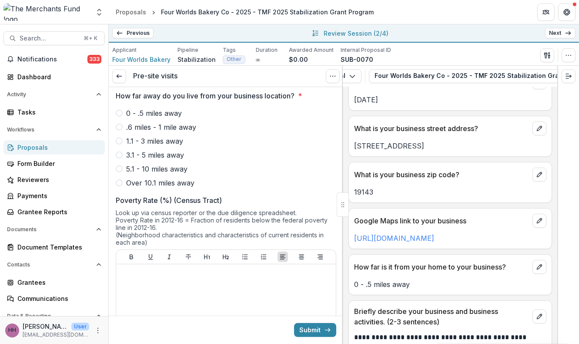
scroll to position [708, 0]
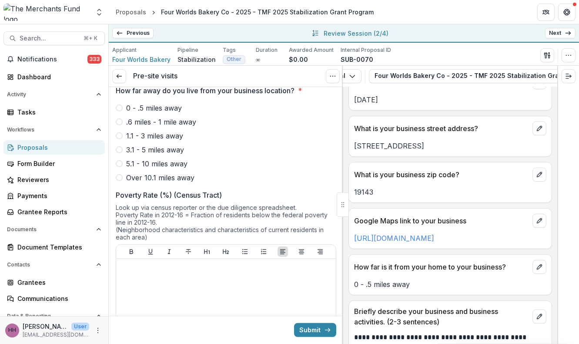
type input "****"
click at [185, 78] on div "3" at bounding box center [177, 68] width 22 height 22
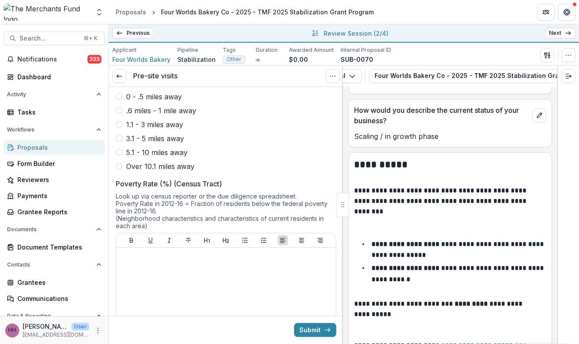
scroll to position [729, 0]
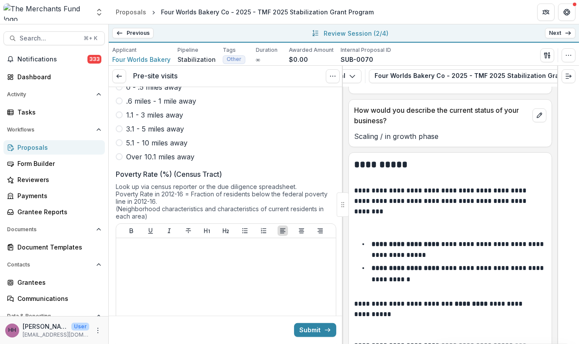
click at [182, 92] on span "0 - .5 miles away" at bounding box center [154, 87] width 56 height 10
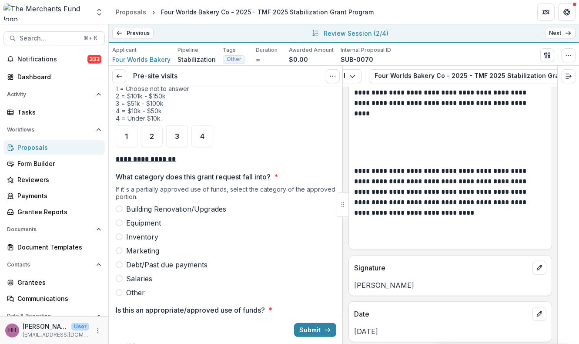
scroll to position [1312, 0]
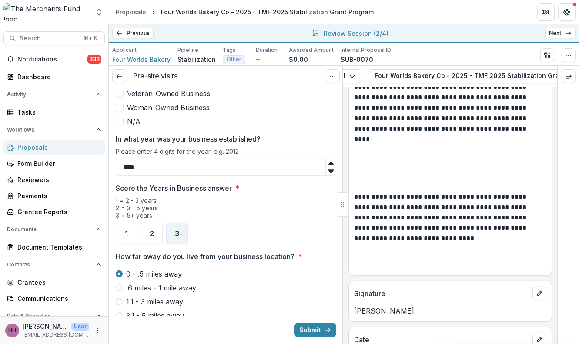
scroll to position [6241, 0]
click at [122, 125] on span at bounding box center [120, 121] width 8 height 8
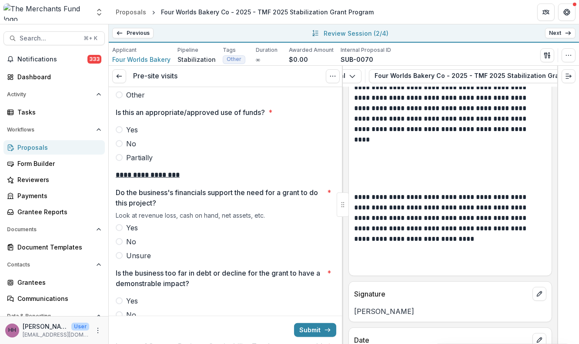
scroll to position [1461, 0]
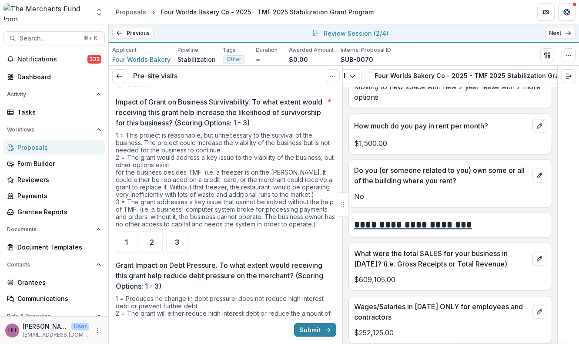
scroll to position [3039, 0]
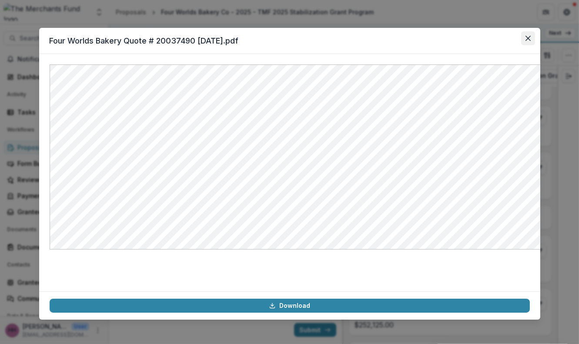
click at [530, 41] on icon "Close" at bounding box center [527, 38] width 5 height 5
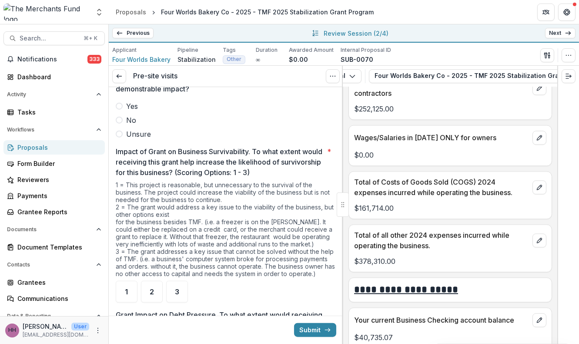
scroll to position [1654, 0]
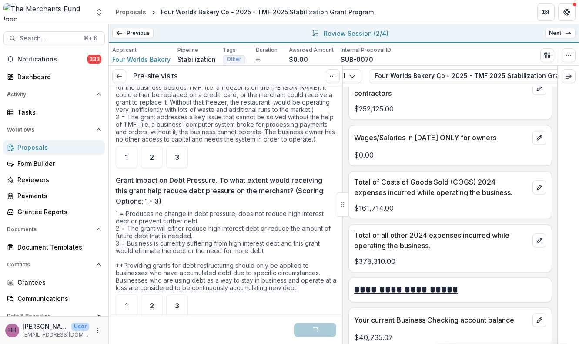
scroll to position [1813, 0]
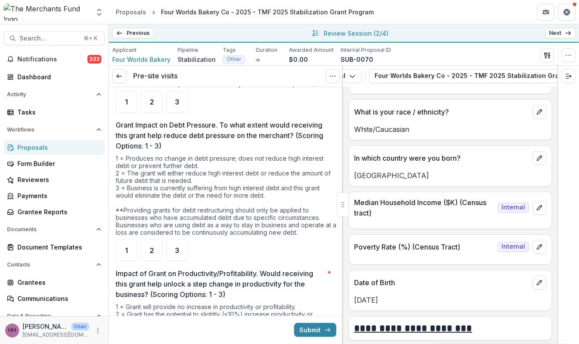
scroll to position [5357, 0]
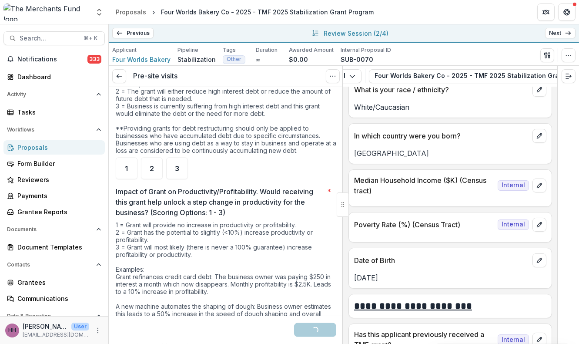
scroll to position [1940, 0]
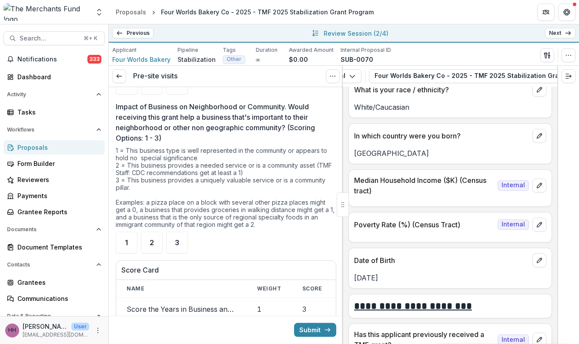
scroll to position [2188, 0]
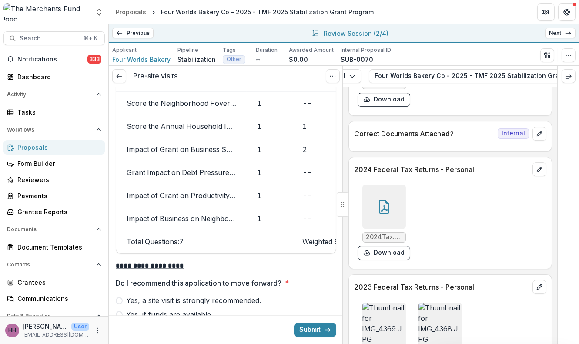
scroll to position [4640, 0]
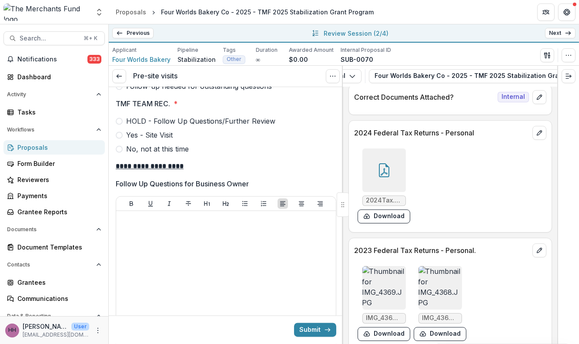
scroll to position [2680, 0]
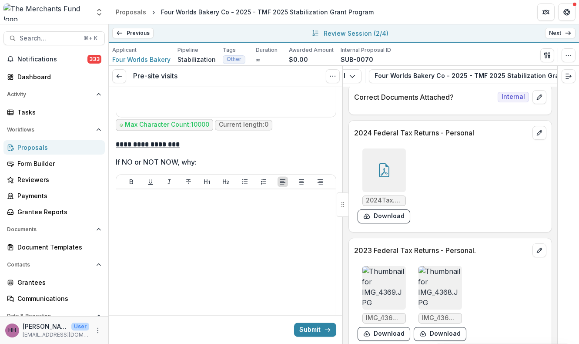
scroll to position [2926, 0]
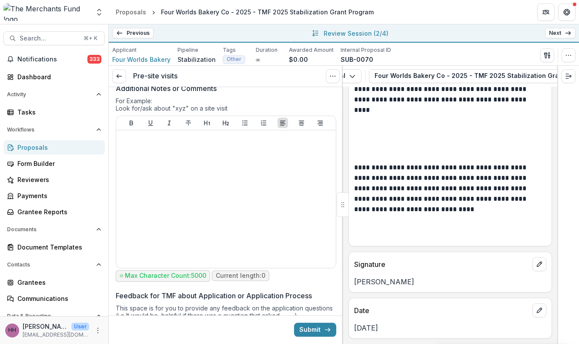
scroll to position [3384, 0]
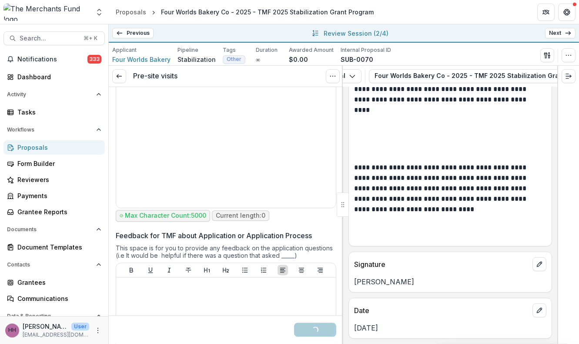
scroll to position [3459, 0]
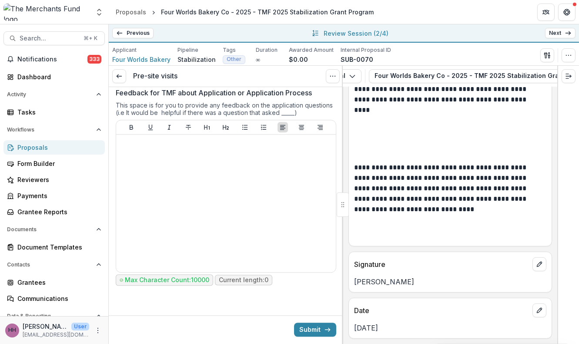
scroll to position [3832, 0]
click at [314, 330] on button "Submit" at bounding box center [315, 329] width 42 height 14
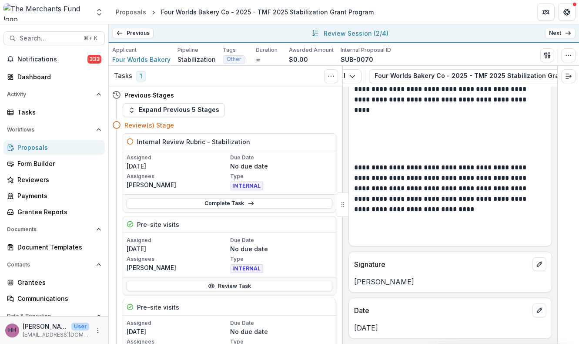
click at [551, 37] on link "Next" at bounding box center [560, 33] width 30 height 10
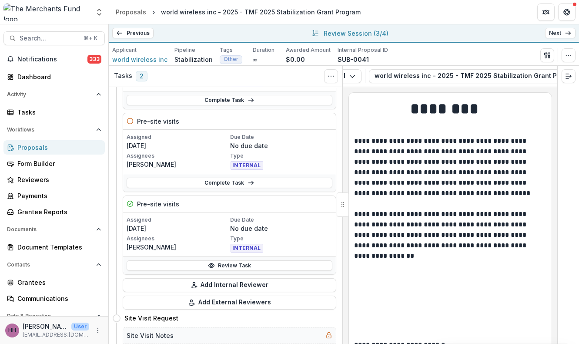
scroll to position [105, 0]
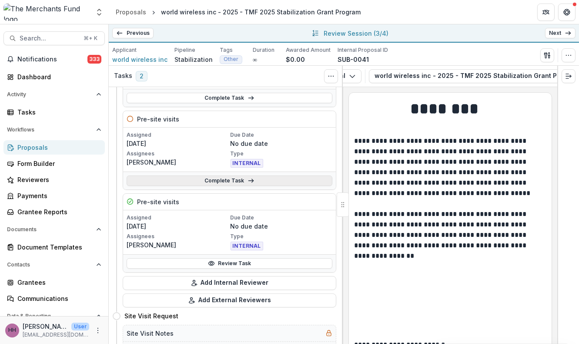
click at [247, 186] on link "Complete Task" at bounding box center [230, 180] width 206 height 10
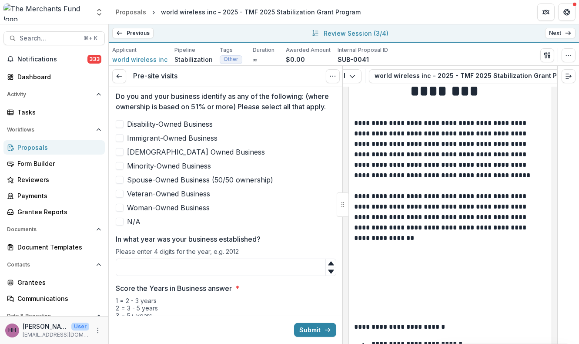
scroll to position [24, 0]
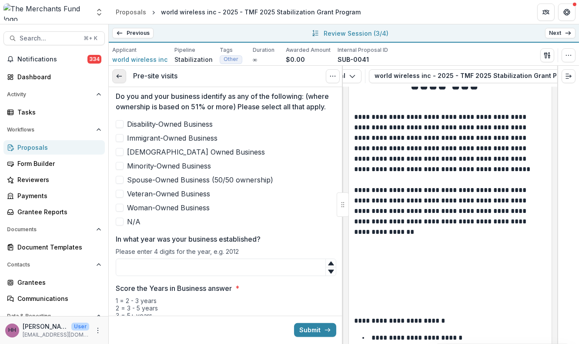
click at [121, 80] on icon at bounding box center [119, 76] width 7 height 7
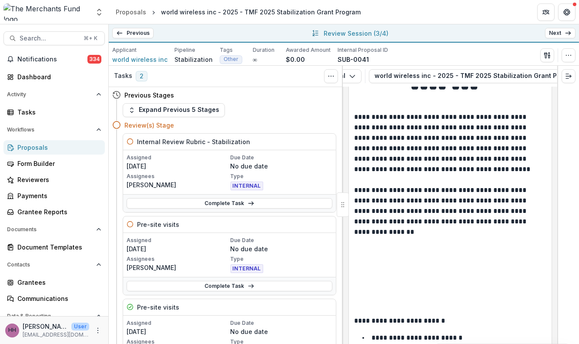
click at [135, 30] on link "Previous" at bounding box center [132, 33] width 41 height 10
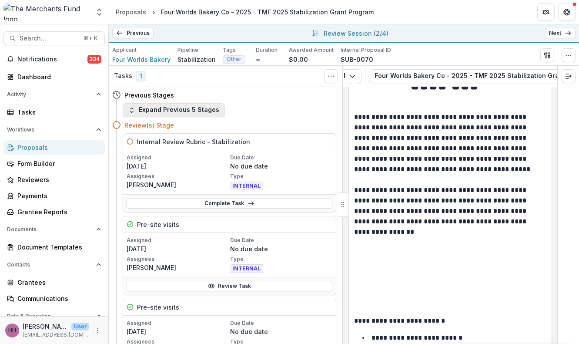
click at [208, 117] on button "Expand Previous 5 Stages" at bounding box center [174, 110] width 102 height 14
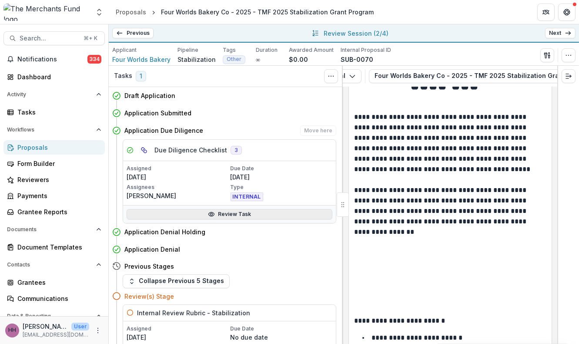
click at [237, 219] on link "Review Task" at bounding box center [230, 214] width 206 height 10
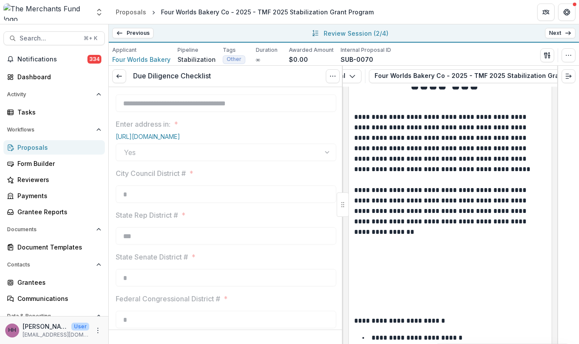
scroll to position [1053, 0]
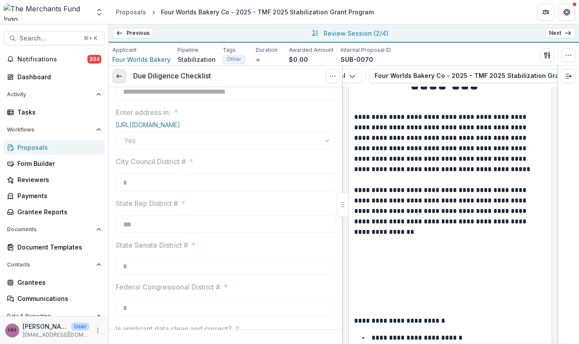
click at [123, 80] on icon at bounding box center [119, 76] width 7 height 7
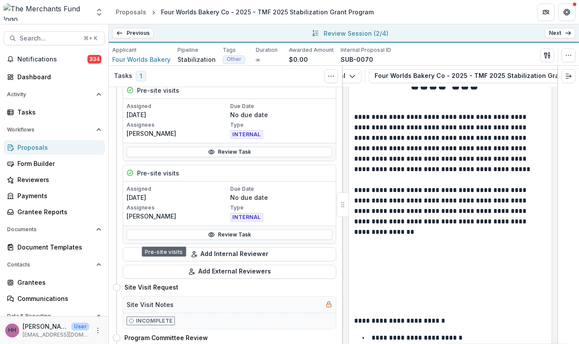
scroll to position [131, 0]
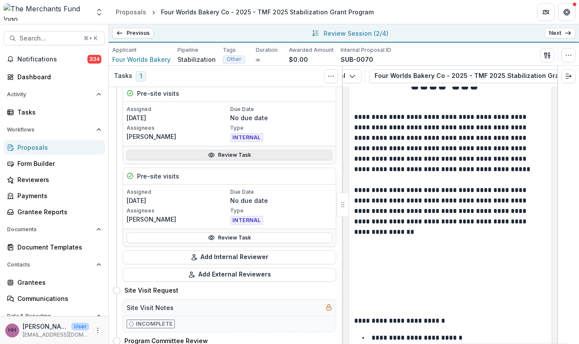
click at [219, 160] on link "Review Task" at bounding box center [230, 155] width 206 height 10
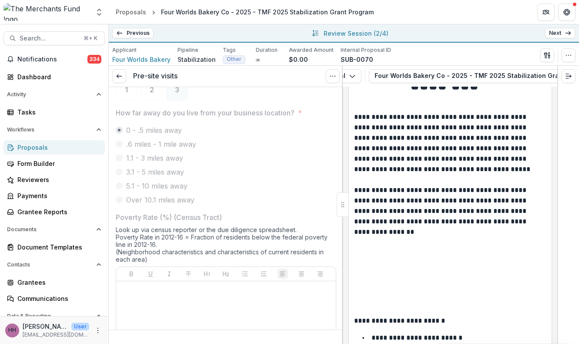
scroll to position [726, 0]
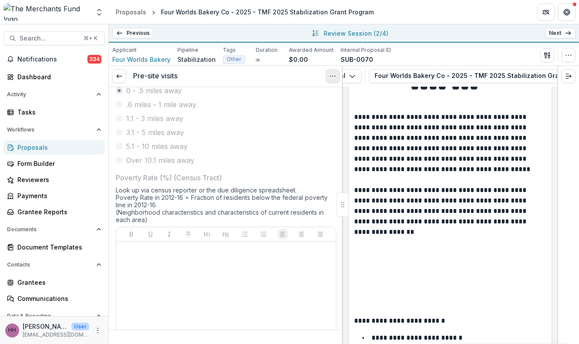
click at [326, 83] on button "Options" at bounding box center [333, 76] width 14 height 14
click at [267, 125] on button "Reopen Task" at bounding box center [290, 118] width 93 height 14
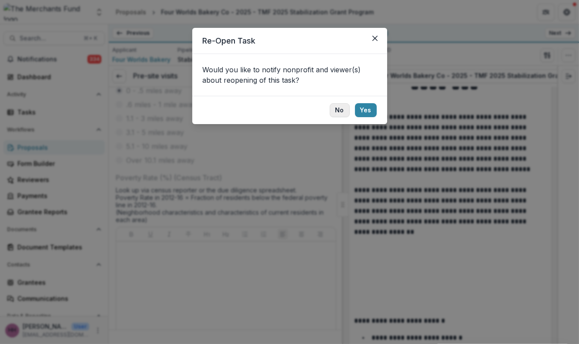
click at [350, 117] on button "No" at bounding box center [340, 110] width 20 height 14
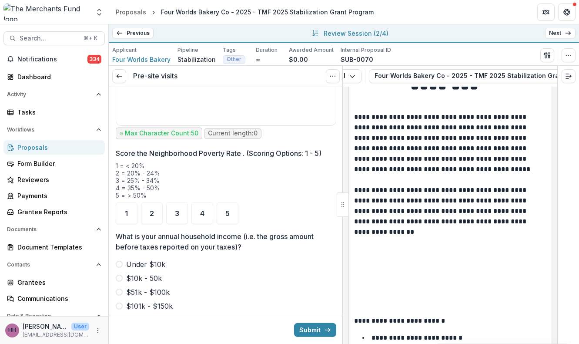
scroll to position [1016, 0]
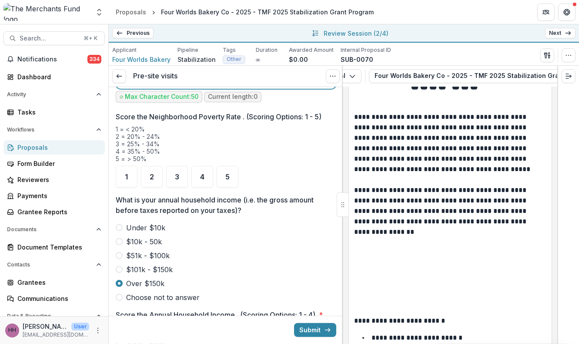
click at [172, 85] on div at bounding box center [226, 20] width 213 height 131
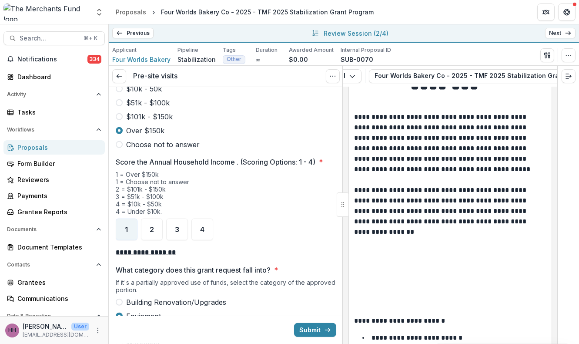
scroll to position [1187, 0]
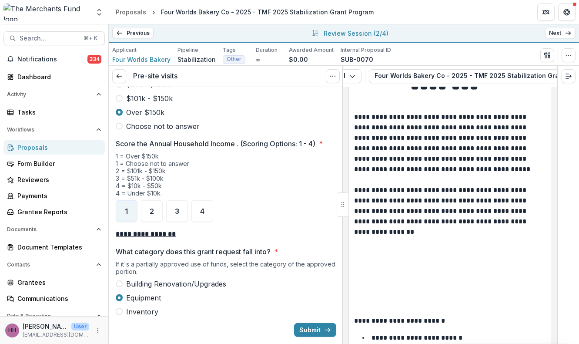
click at [184, 17] on div "3" at bounding box center [177, 6] width 22 height 22
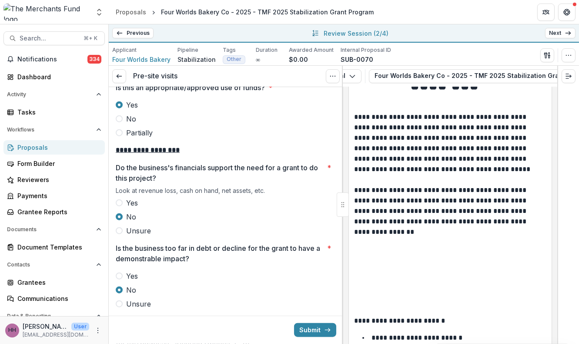
scroll to position [1486, 0]
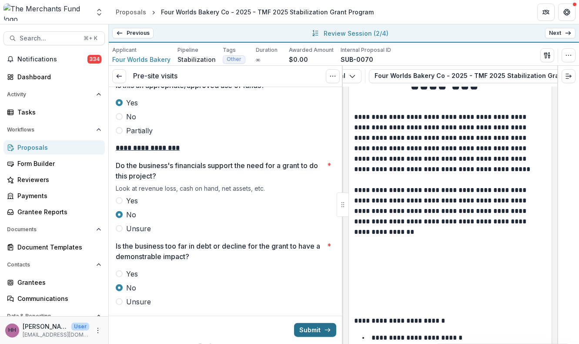
click at [311, 327] on button "Submit" at bounding box center [315, 330] width 42 height 14
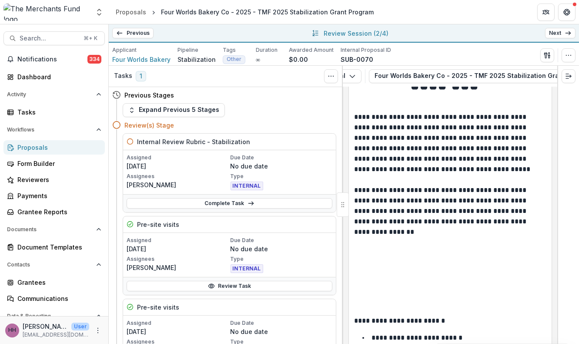
click at [565, 37] on icon at bounding box center [568, 33] width 7 height 7
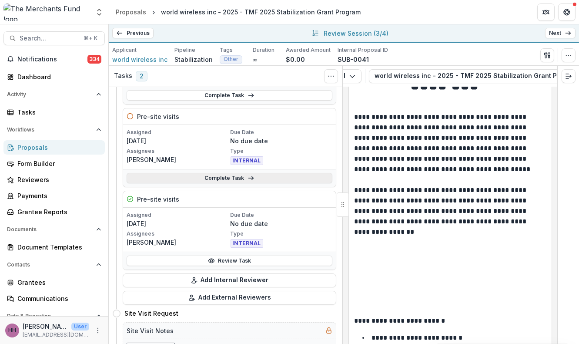
scroll to position [109, 0]
click at [262, 182] on link "Complete Task" at bounding box center [230, 177] width 206 height 10
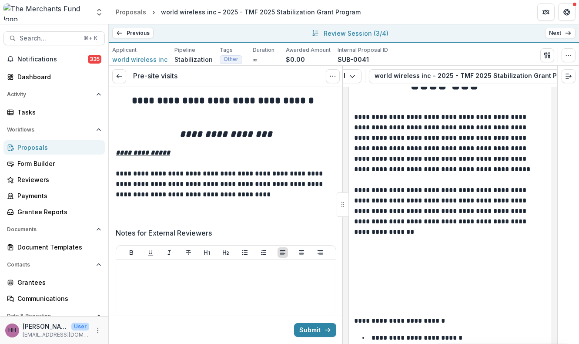
scroll to position [3, 0]
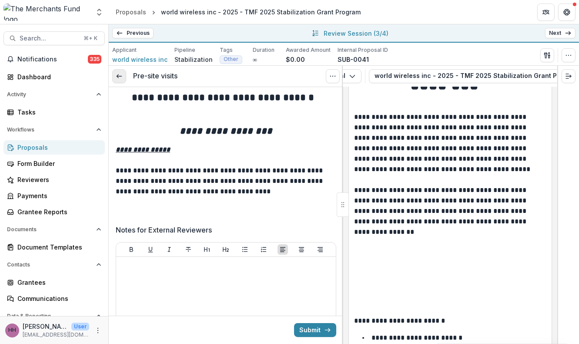
click at [123, 80] on icon at bounding box center [119, 76] width 7 height 7
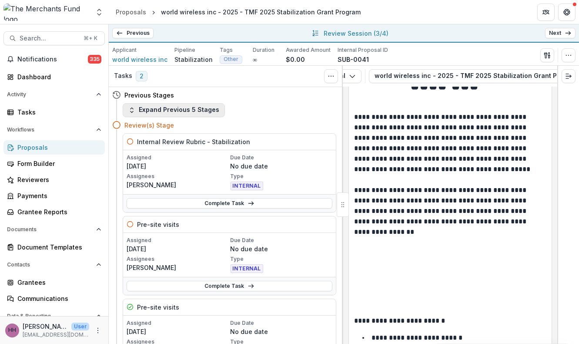
click at [192, 117] on button "Expand Previous 5 Stages" at bounding box center [174, 110] width 102 height 14
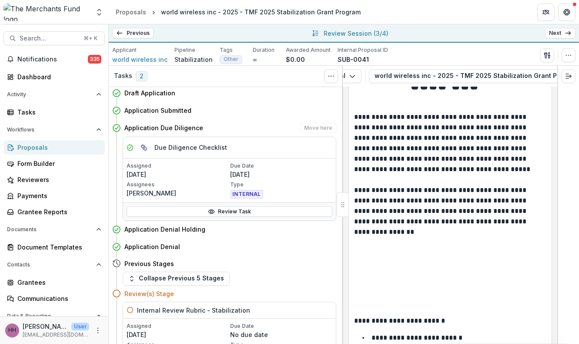
scroll to position [3, 0]
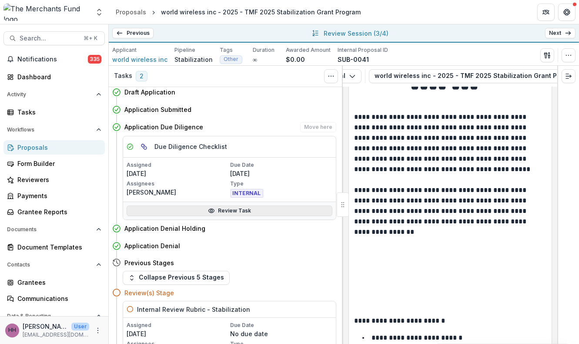
click at [223, 216] on link "Review Task" at bounding box center [230, 210] width 206 height 10
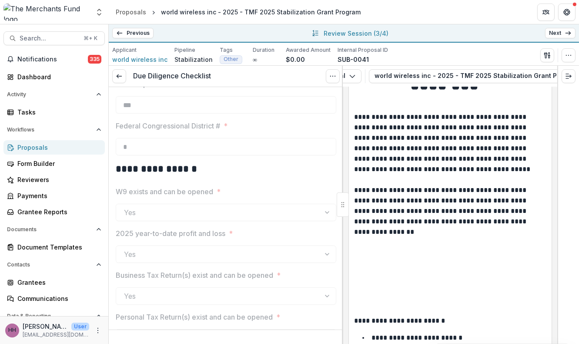
scroll to position [1038, 0]
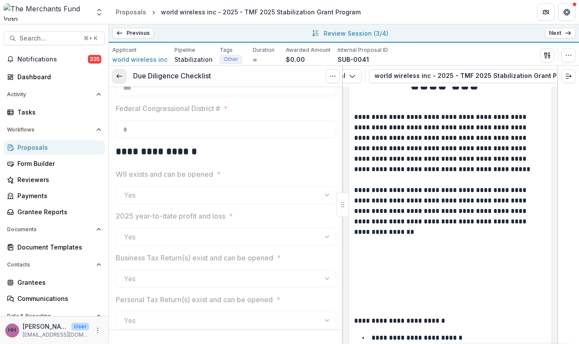
click at [123, 80] on icon at bounding box center [119, 76] width 7 height 7
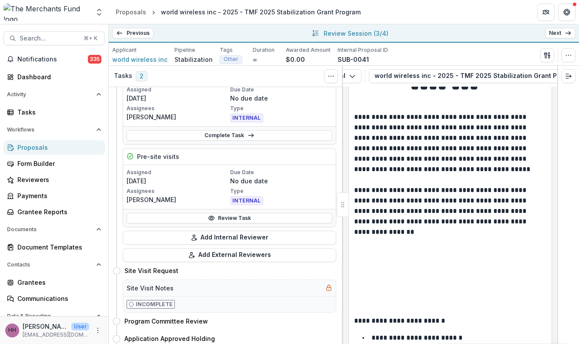
scroll to position [152, 0]
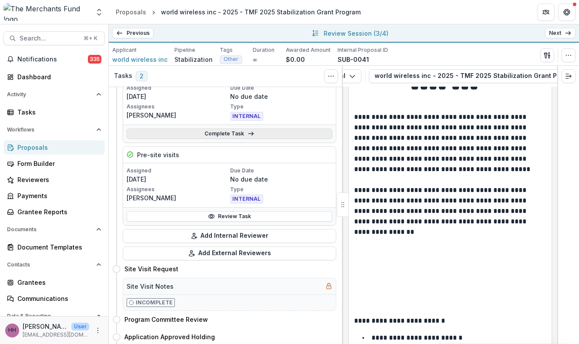
click at [237, 139] on link "Complete Task" at bounding box center [230, 133] width 206 height 10
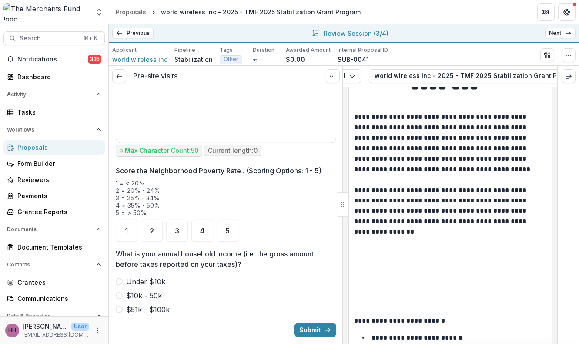
scroll to position [967, 0]
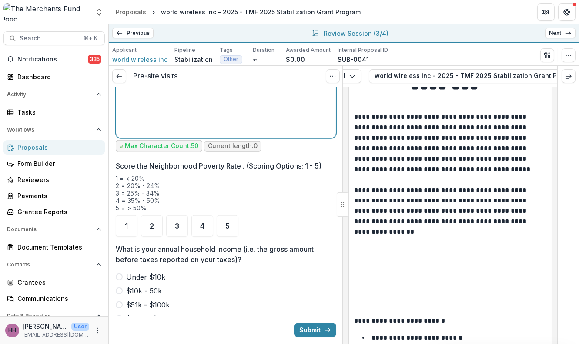
click at [250, 134] on div at bounding box center [226, 69] width 213 height 131
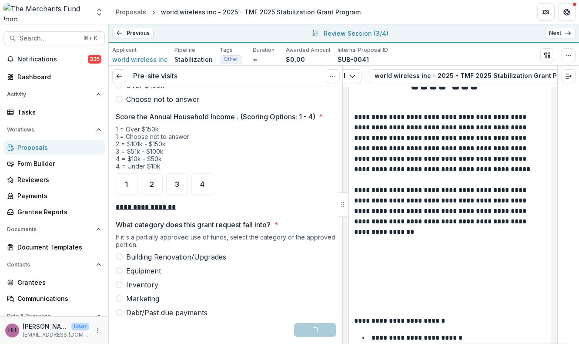
scroll to position [1220, 0]
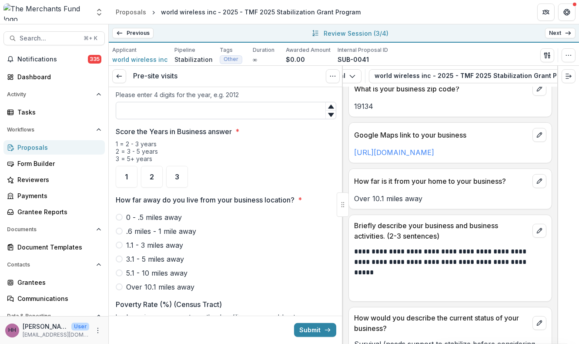
scroll to position [600, 0]
click at [180, 119] on input "In what year was your business established?" at bounding box center [226, 109] width 221 height 17
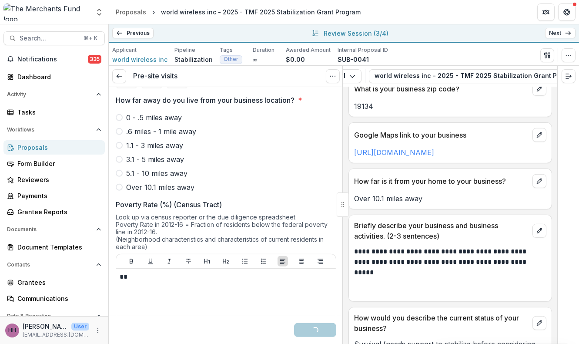
scroll to position [733, 0]
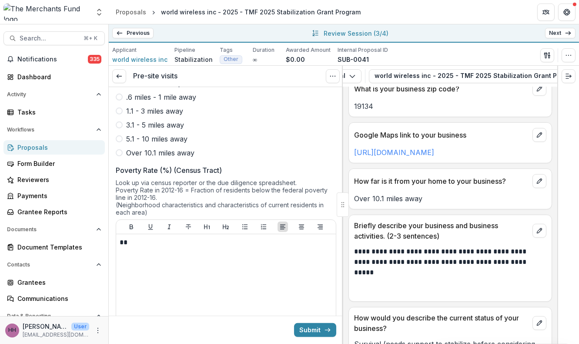
type input "****"
click at [176, 54] on div "3" at bounding box center [177, 43] width 22 height 22
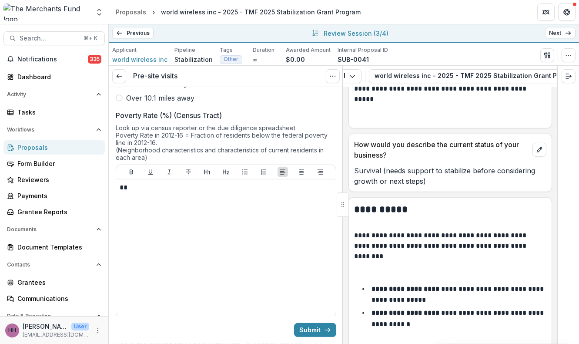
scroll to position [789, 0]
click at [181, 102] on span "Over 10.1 miles away" at bounding box center [160, 97] width 68 height 10
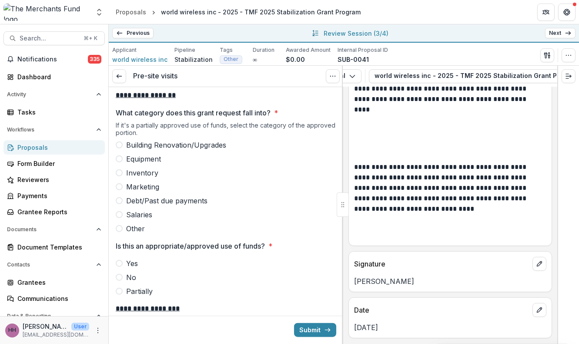
scroll to position [6187, 0]
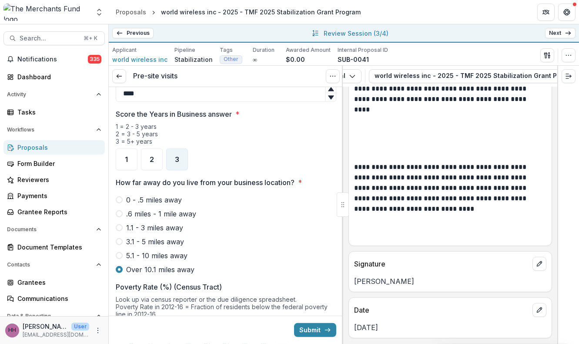
scroll to position [606, 0]
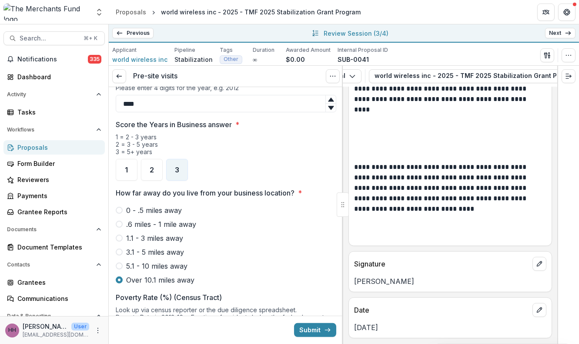
click at [122, 62] on span at bounding box center [120, 58] width 8 height 8
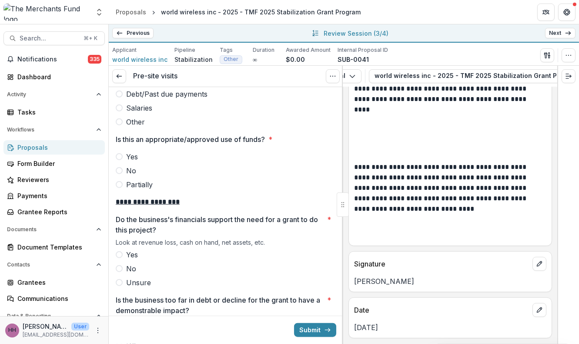
scroll to position [1438, 0]
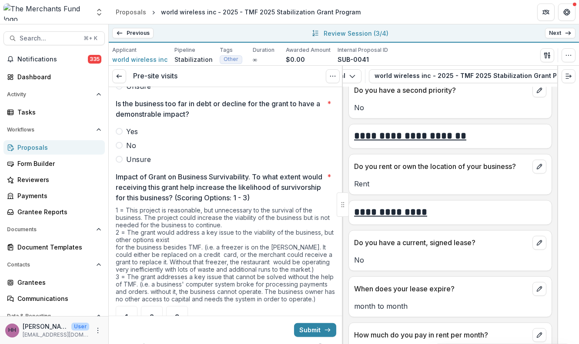
scroll to position [2724, 0]
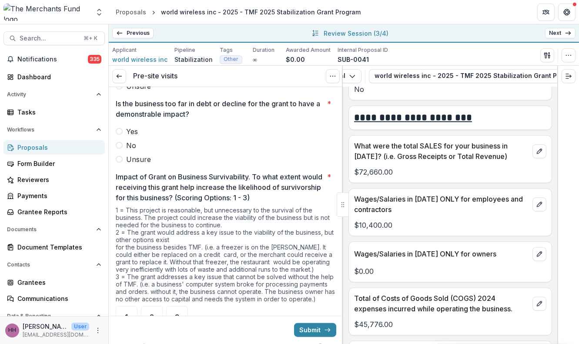
scroll to position [3040, 0]
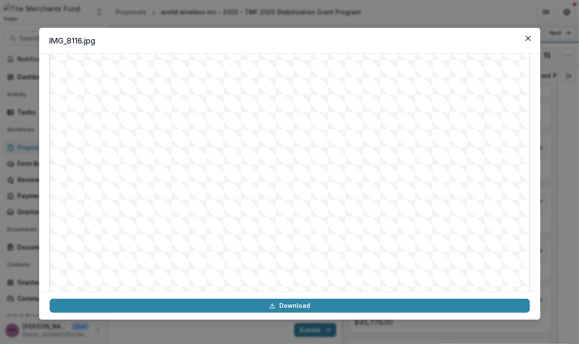
scroll to position [0, 0]
click at [535, 45] on button "Close" at bounding box center [528, 38] width 14 height 14
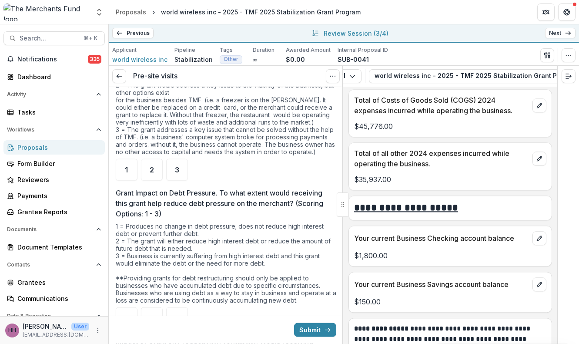
scroll to position [1780, 0]
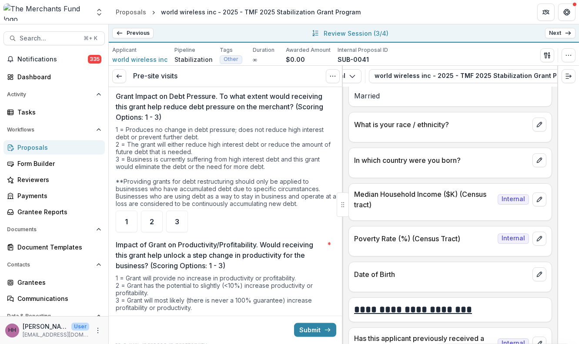
scroll to position [5244, 0]
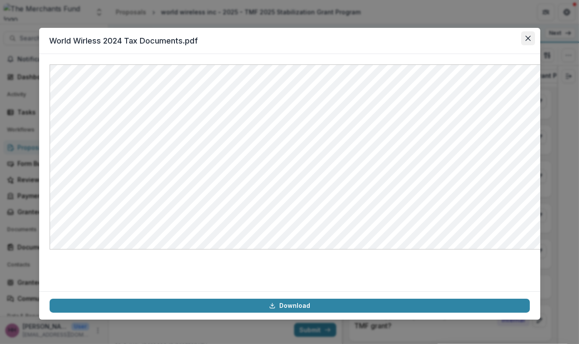
click at [535, 45] on button "Close" at bounding box center [528, 38] width 14 height 14
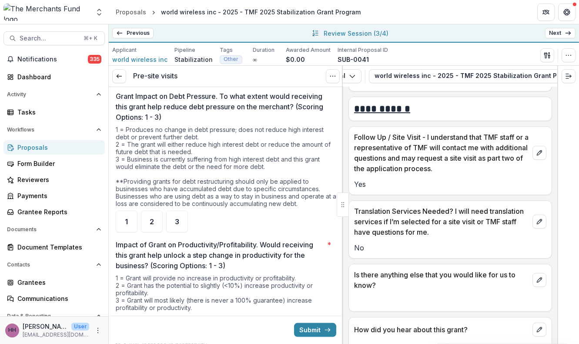
scroll to position [5607, 0]
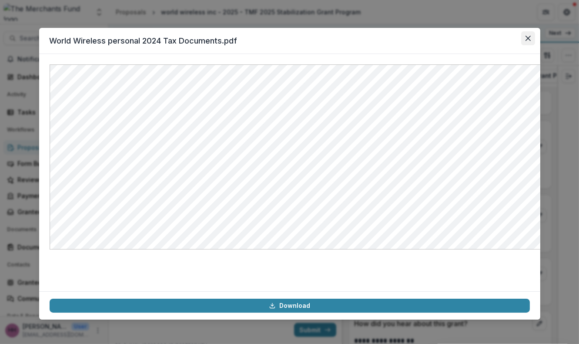
click at [535, 45] on button "Close" at bounding box center [528, 38] width 14 height 14
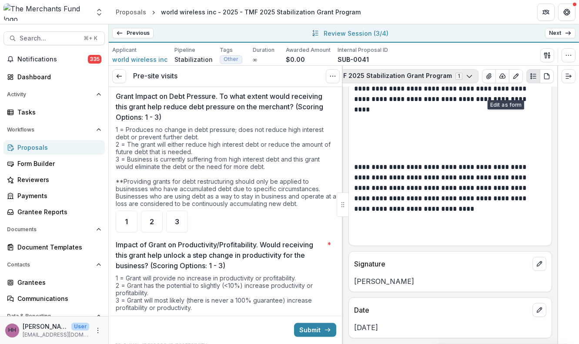
scroll to position [0, 244]
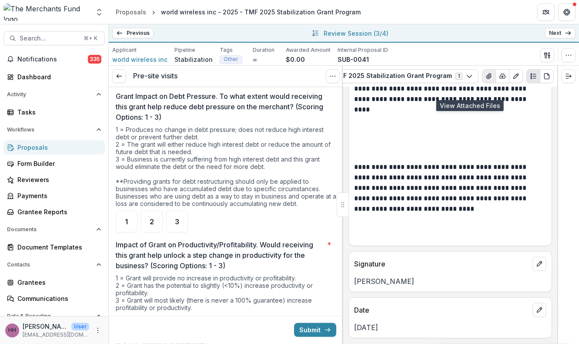
click at [486, 79] on icon "View Attached Files" at bounding box center [488, 76] width 5 height 5
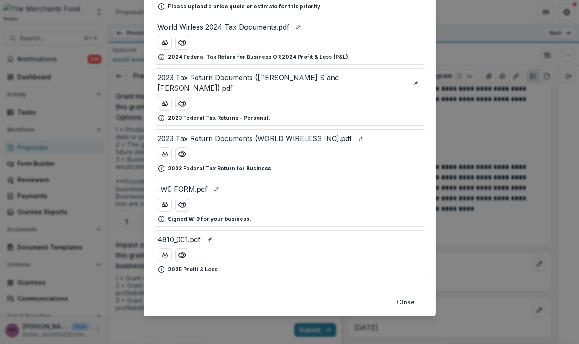
scroll to position [252, 0]
click at [280, 230] on div "4810_001.pdf 2025 Profit & Loss" at bounding box center [289, 253] width 271 height 47
click at [178, 251] on icon "Preview 4810_001.pdf" at bounding box center [182, 255] width 9 height 9
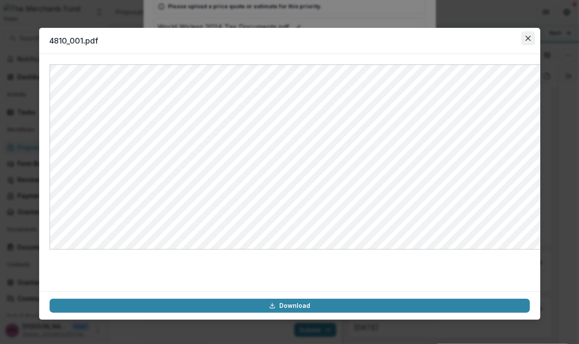
click at [530, 41] on icon "Close" at bounding box center [527, 38] width 5 height 5
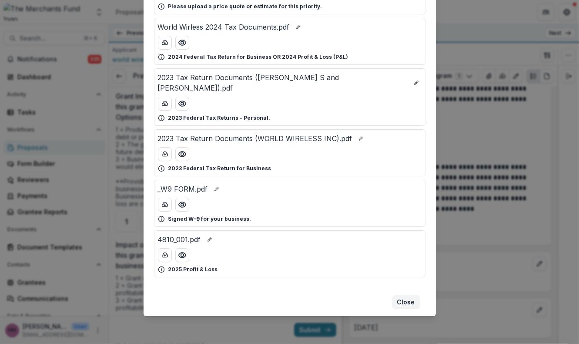
click at [420, 295] on button "Close" at bounding box center [406, 302] width 28 height 14
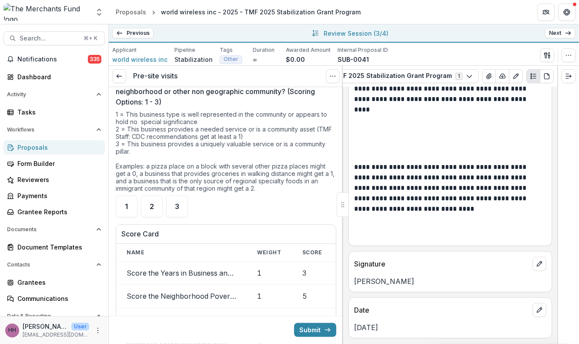
scroll to position [2221, 0]
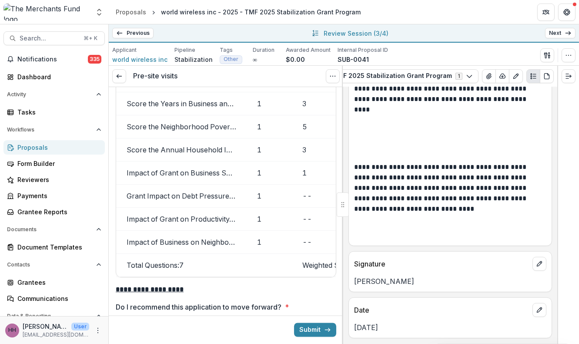
scroll to position [2388, 0]
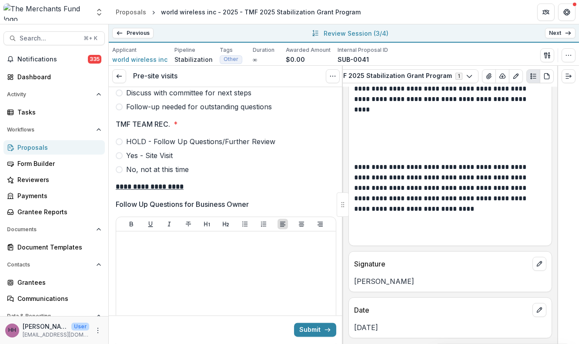
scroll to position [2656, 0]
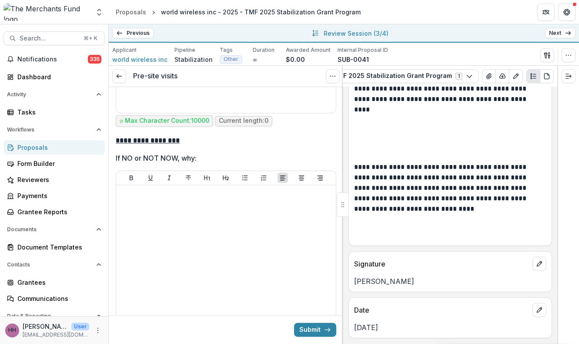
scroll to position [2928, 0]
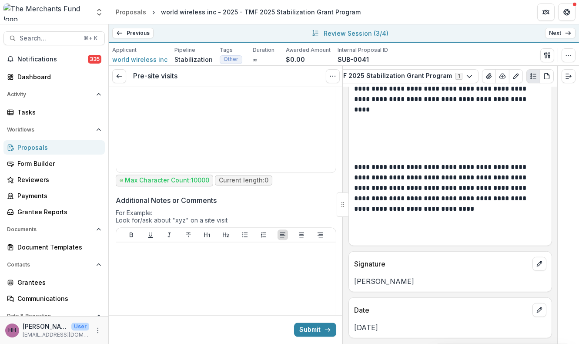
scroll to position [3303, 0]
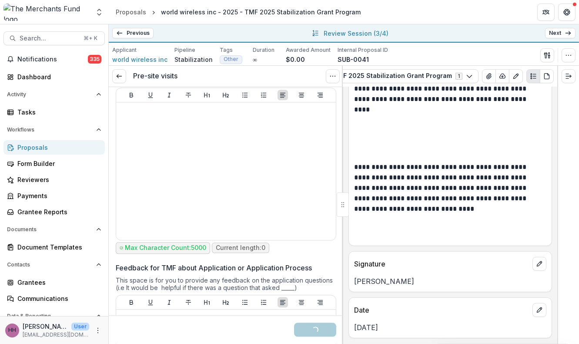
scroll to position [3441, 0]
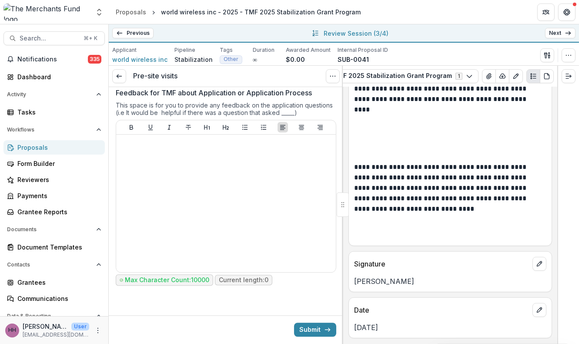
scroll to position [3761, 0]
click at [303, 326] on button "Submit" at bounding box center [315, 329] width 42 height 14
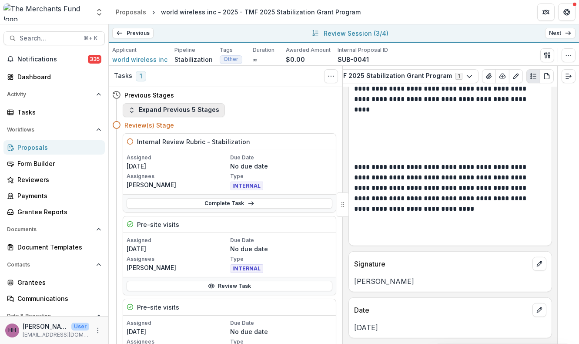
click at [174, 117] on button "Expand Previous 5 Stages" at bounding box center [174, 110] width 102 height 14
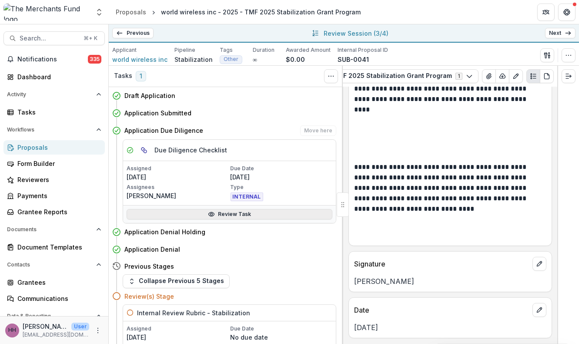
click at [218, 219] on link "Review Task" at bounding box center [230, 214] width 206 height 10
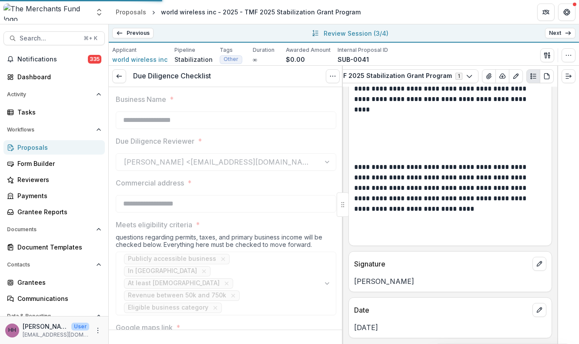
type input "*******"
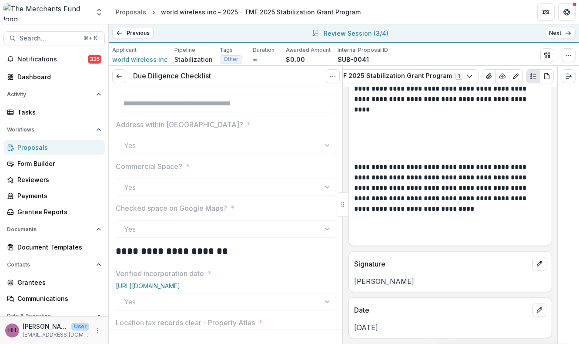
scroll to position [201, 0]
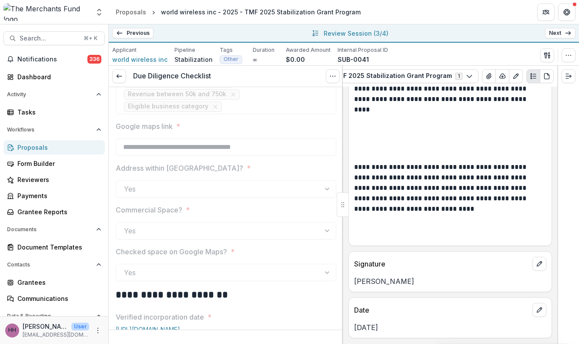
click at [556, 37] on link "Next" at bounding box center [560, 33] width 30 height 10
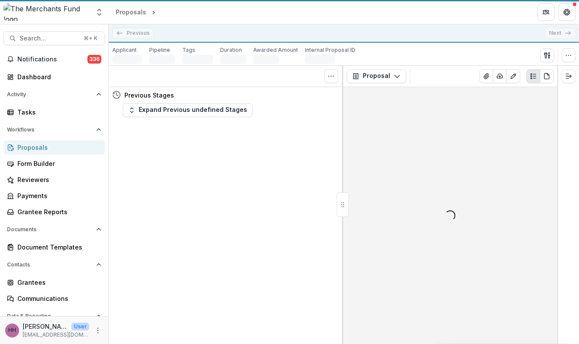
scroll to position [0, 45]
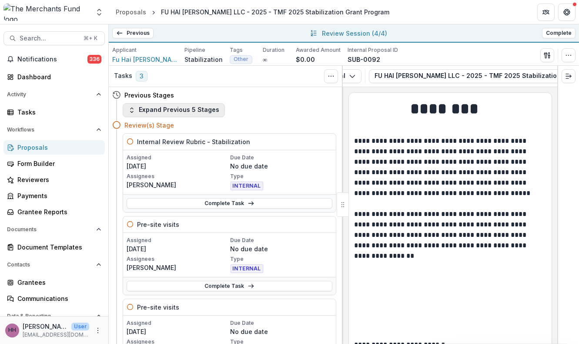
click at [204, 117] on button "Expand Previous 5 Stages" at bounding box center [174, 110] width 102 height 14
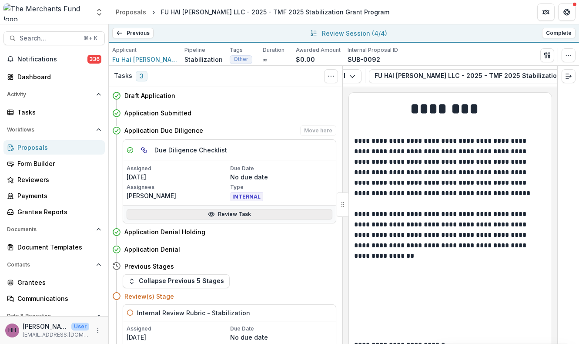
click at [212, 219] on link "Review Task" at bounding box center [230, 214] width 206 height 10
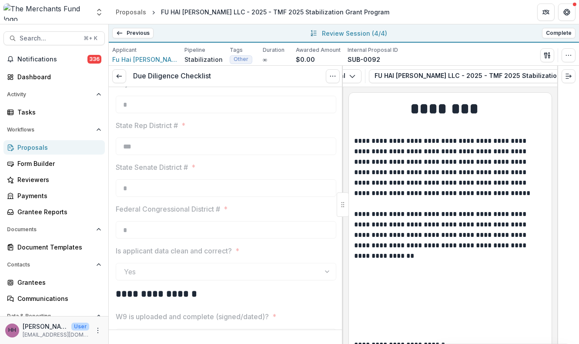
scroll to position [1050, 0]
click at [123, 80] on icon at bounding box center [119, 76] width 7 height 7
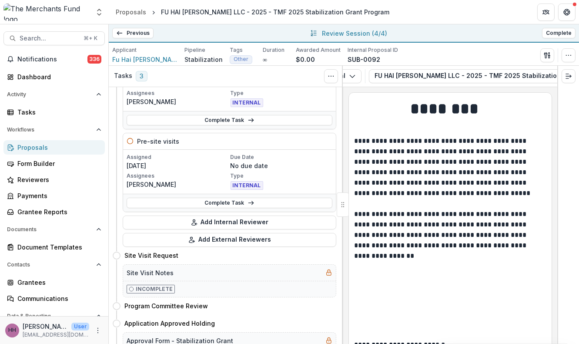
scroll to position [178, 0]
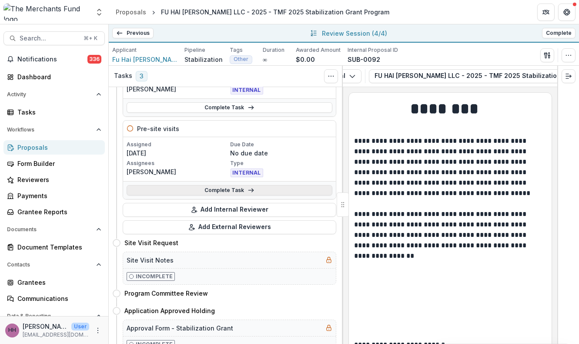
click at [247, 195] on link "Complete Task" at bounding box center [230, 190] width 206 height 10
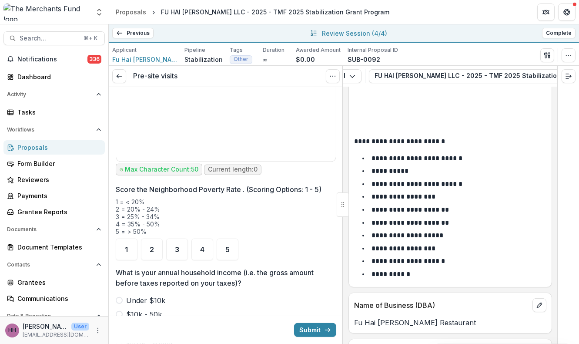
scroll to position [953, 0]
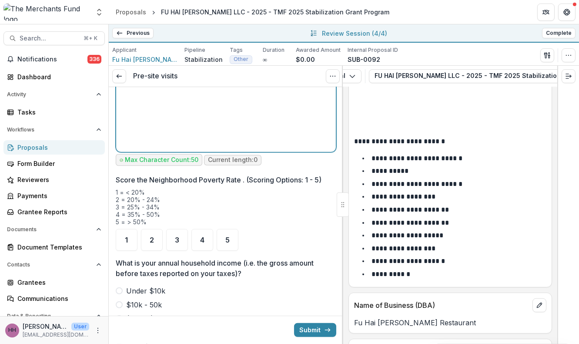
click at [248, 148] on div at bounding box center [226, 83] width 213 height 131
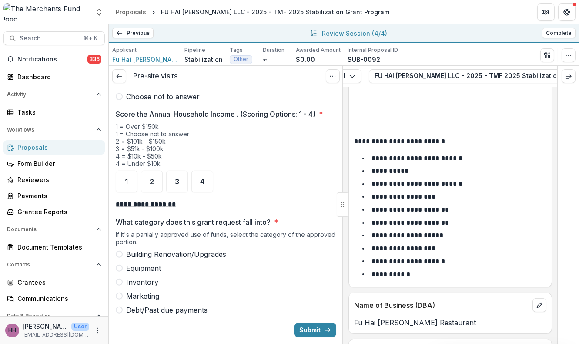
scroll to position [1217, 0]
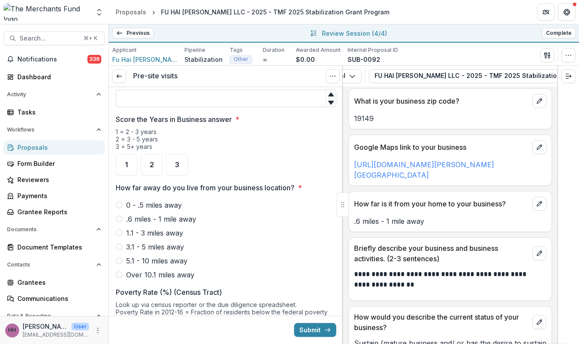
scroll to position [623, 0]
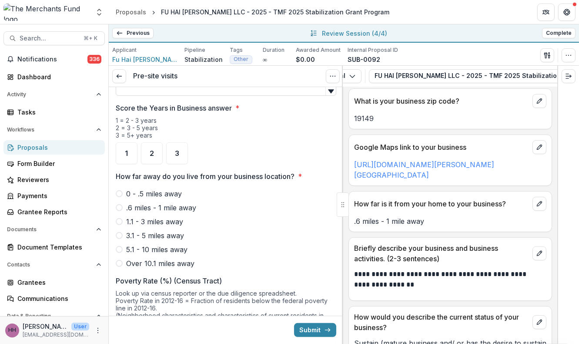
click at [222, 96] on input "In what year was your business established?" at bounding box center [226, 86] width 221 height 17
type input "****"
click at [174, 164] on div "3" at bounding box center [177, 153] width 22 height 22
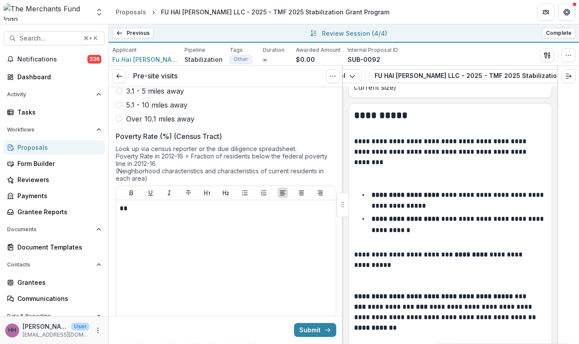
scroll to position [793, 0]
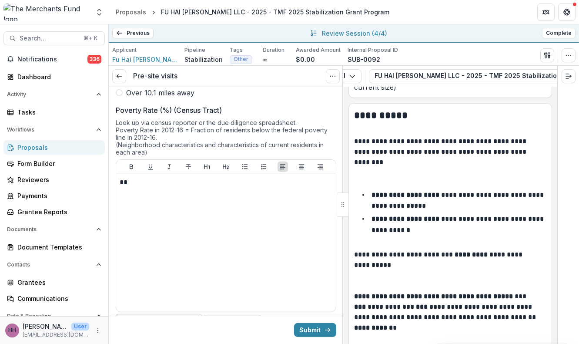
click at [120, 40] on span at bounding box center [119, 37] width 7 height 7
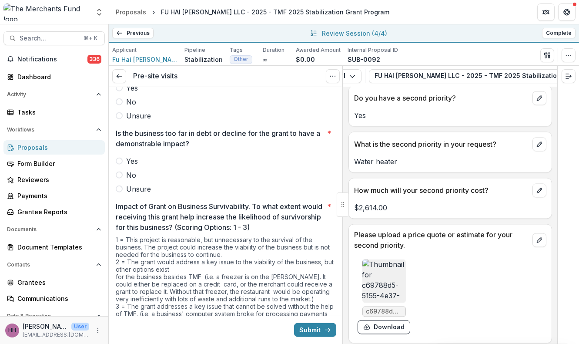
scroll to position [2783, 0]
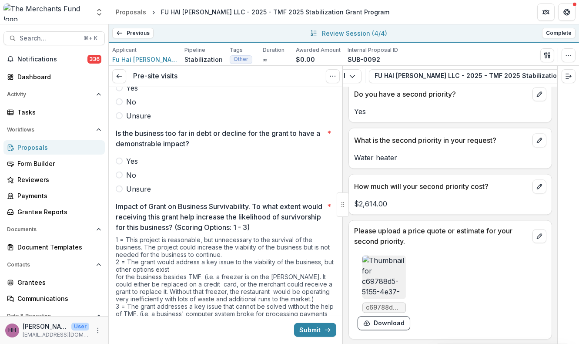
drag, startPoint x: 533, startPoint y: 267, endPoint x: 352, endPoint y: 197, distance: 194.6
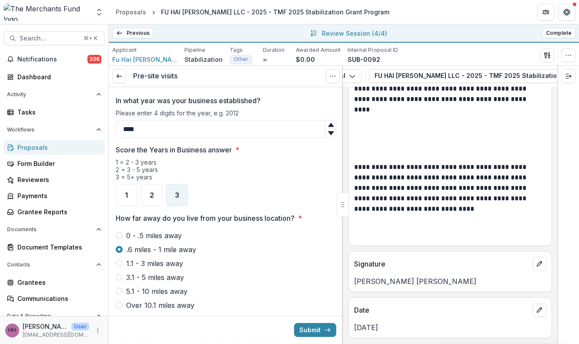
scroll to position [575, 0]
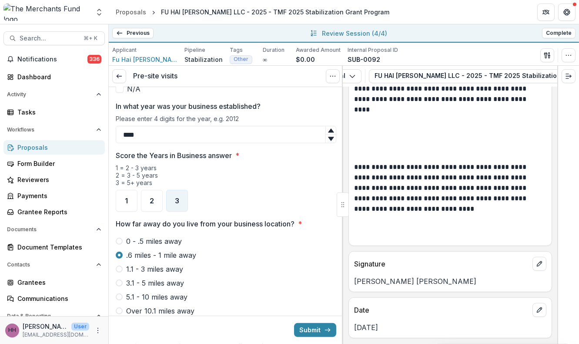
click at [141, 94] on span "N/A" at bounding box center [133, 89] width 13 height 10
click at [119, 91] on icon at bounding box center [119, 89] width 5 height 4
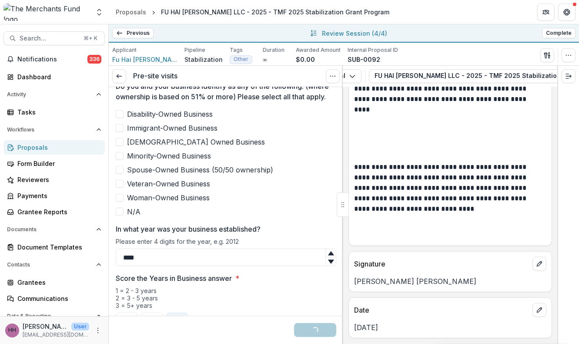
scroll to position [446, 0]
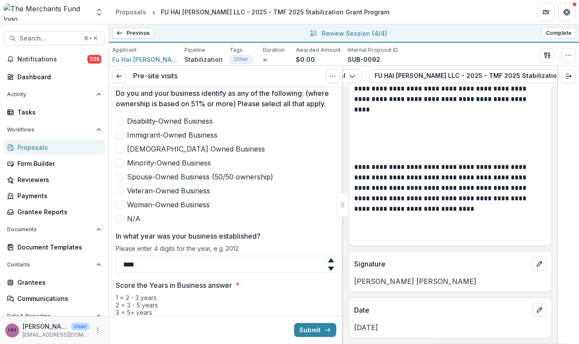
click at [122, 139] on span at bounding box center [120, 135] width 8 height 8
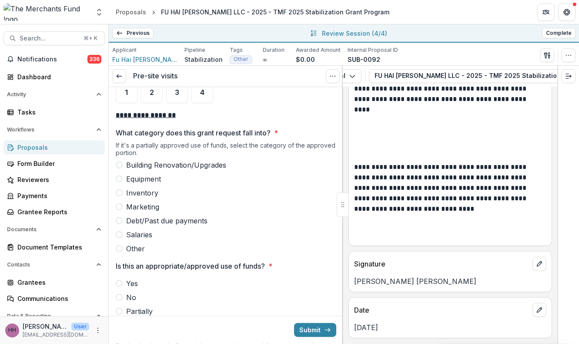
scroll to position [6634, 0]
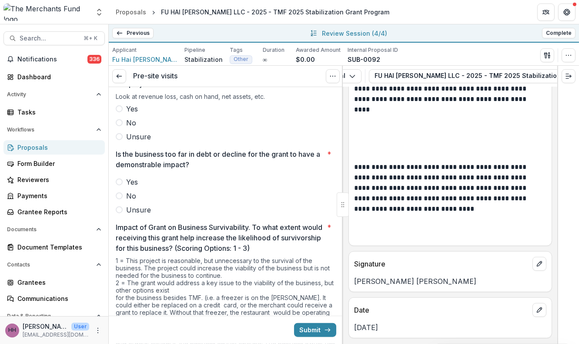
scroll to position [1588, 0]
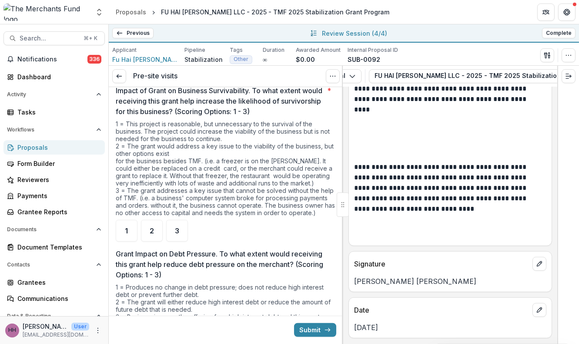
scroll to position [1719, 0]
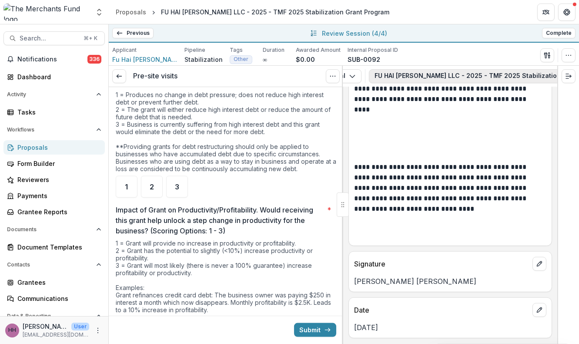
scroll to position [0, 241]
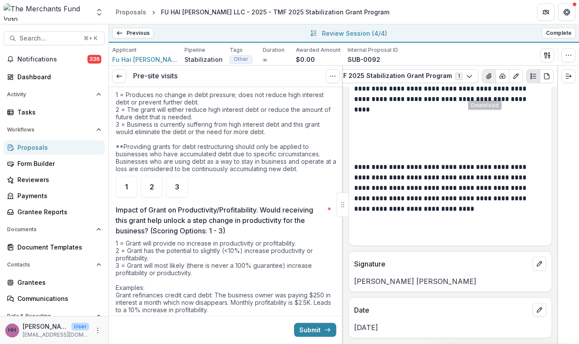
click at [486, 80] on icon "View Attached Files" at bounding box center [489, 76] width 7 height 7
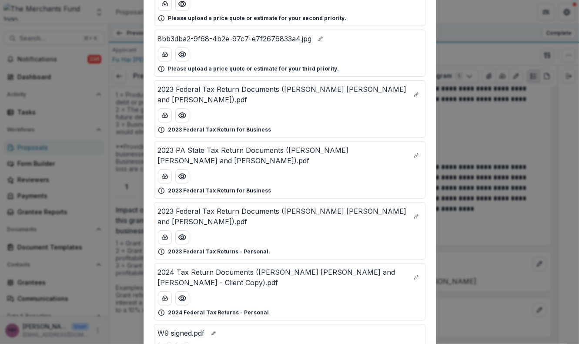
scroll to position [144, 0]
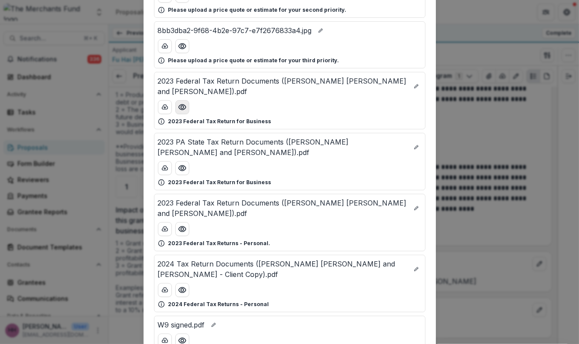
click at [175, 114] on button "Preview 2023 Federal Tax Return Documents (Zhao Ke Lin and Yu Fang).pdf" at bounding box center [182, 107] width 14 height 14
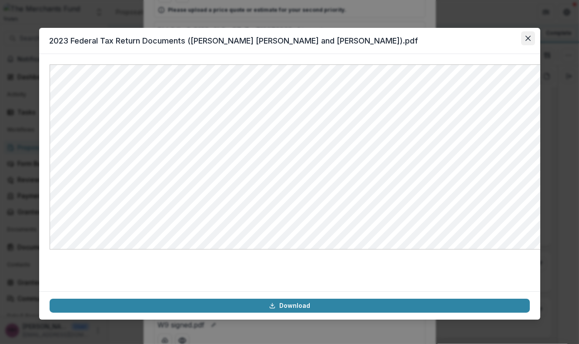
click at [535, 45] on button "Close" at bounding box center [528, 38] width 14 height 14
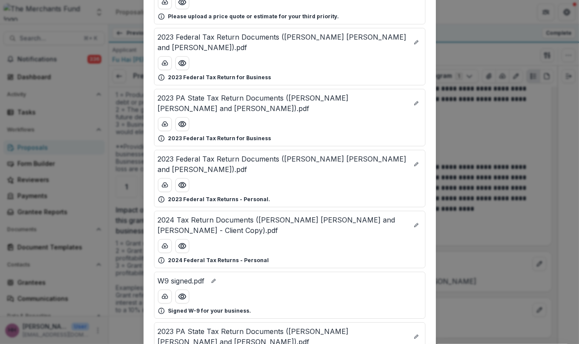
scroll to position [211, 0]
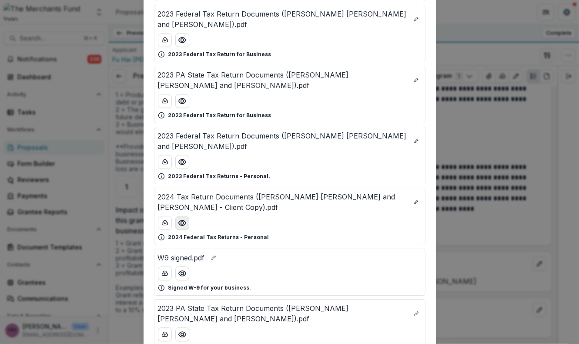
click at [181, 224] on circle "Preview 2024 Tax Return Documents (Zhao Ke Lin and Yu Fang - Client Copy).pdf" at bounding box center [182, 222] width 3 height 3
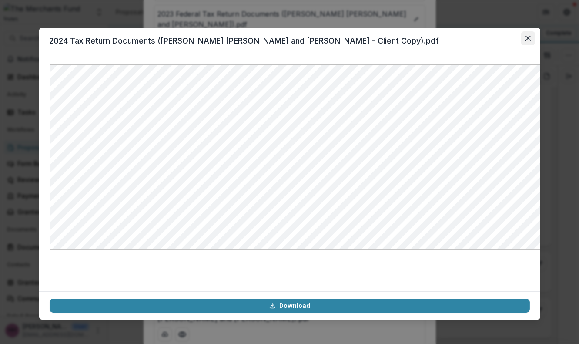
click at [535, 41] on button "Close" at bounding box center [528, 38] width 14 height 14
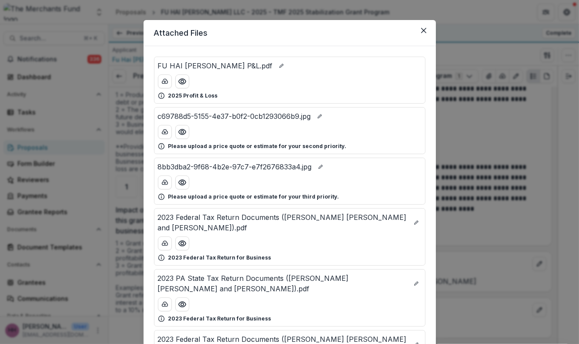
scroll to position [0, 0]
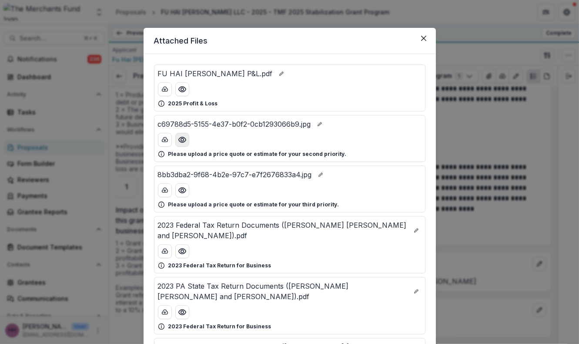
click at [178, 142] on icon "Preview c69788d5-5155-4e37-b0f2-0cb1293066b9.jpg" at bounding box center [181, 139] width 7 height 5
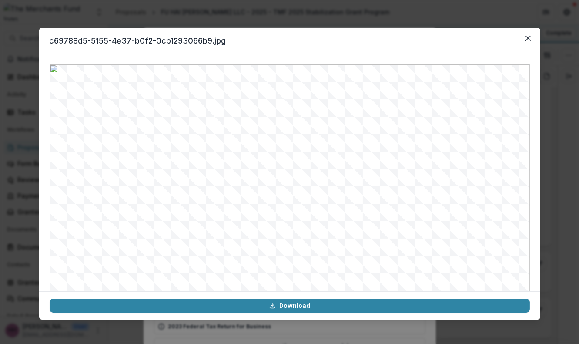
scroll to position [1, 0]
click at [535, 45] on button "Close" at bounding box center [528, 38] width 14 height 14
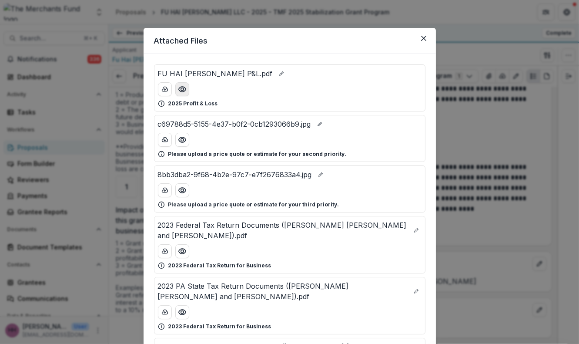
click at [178, 92] on icon "Preview FU HAI LOU P&L.pdf" at bounding box center [181, 89] width 7 height 5
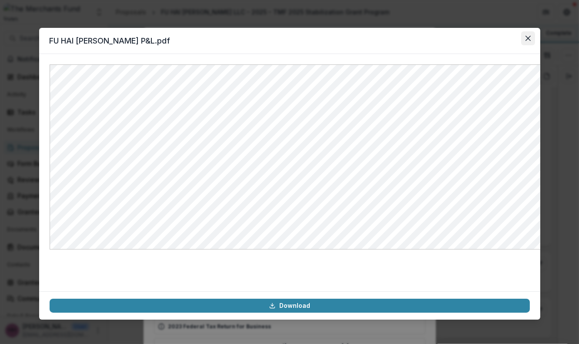
click at [531, 41] on icon "Close" at bounding box center [528, 38] width 5 height 5
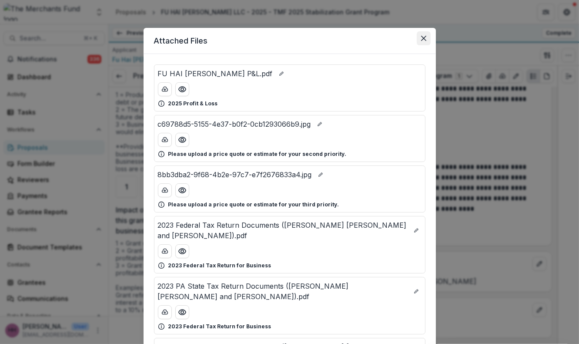
click at [431, 45] on button "Close" at bounding box center [424, 38] width 14 height 14
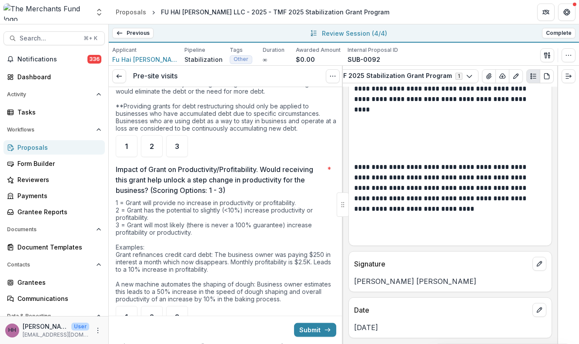
scroll to position [1950, 0]
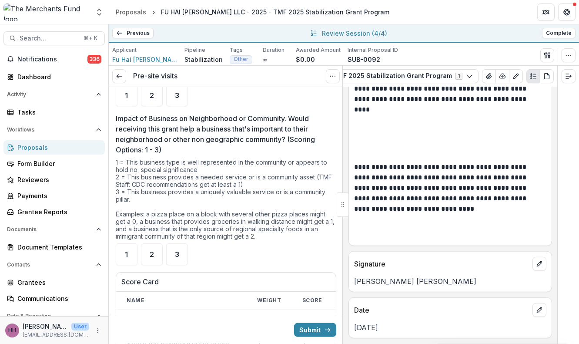
scroll to position [2167, 0]
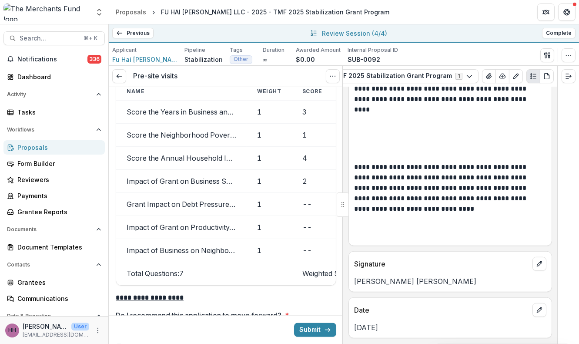
scroll to position [2393, 0]
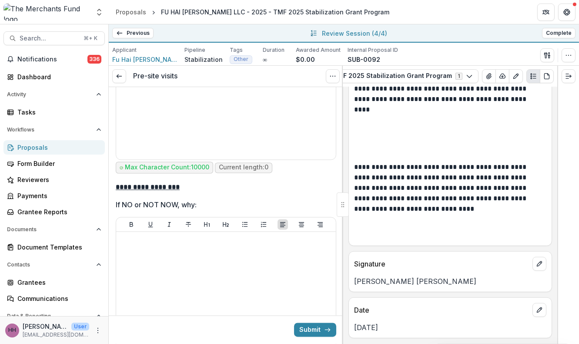
scroll to position [7528, 0]
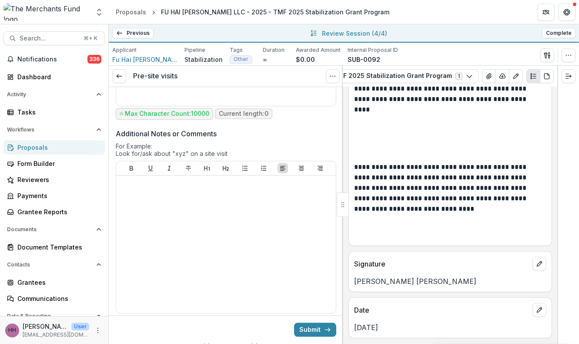
scroll to position [3352, 0]
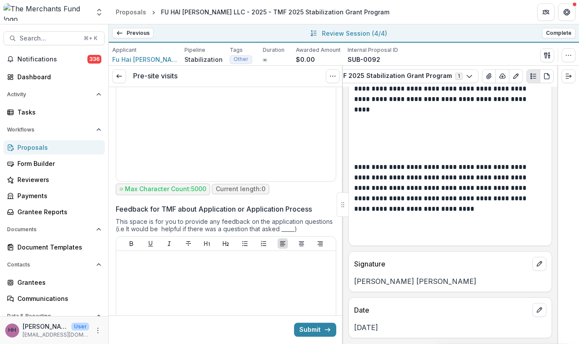
scroll to position [3475, 0]
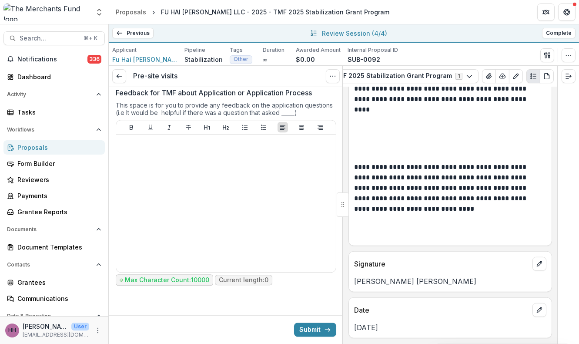
scroll to position [4020, 0]
click at [314, 326] on button "Submit" at bounding box center [315, 329] width 42 height 14
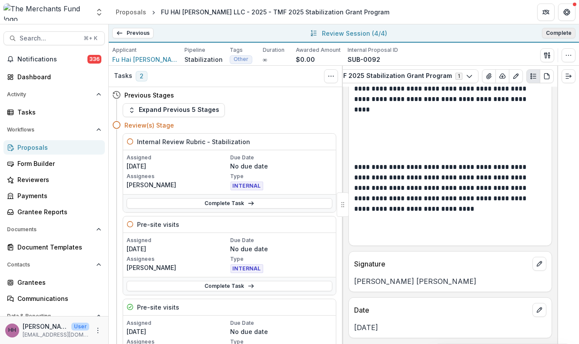
click at [548, 34] on button "Complete" at bounding box center [559, 33] width 34 height 10
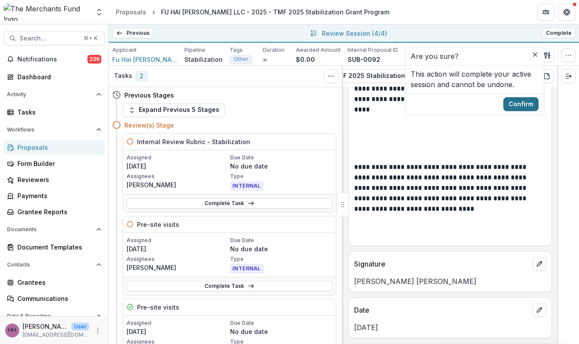
click at [539, 111] on button "Confirm" at bounding box center [520, 104] width 35 height 14
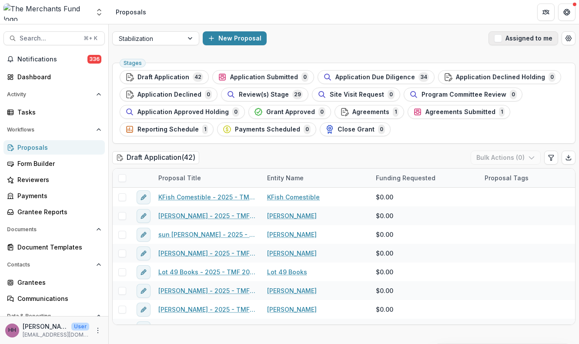
click at [494, 40] on span "button" at bounding box center [498, 38] width 8 height 8
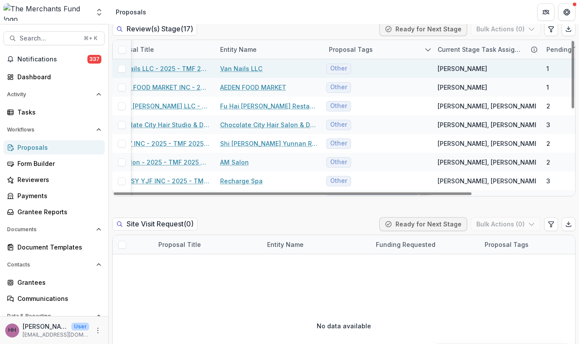
scroll to position [0, 74]
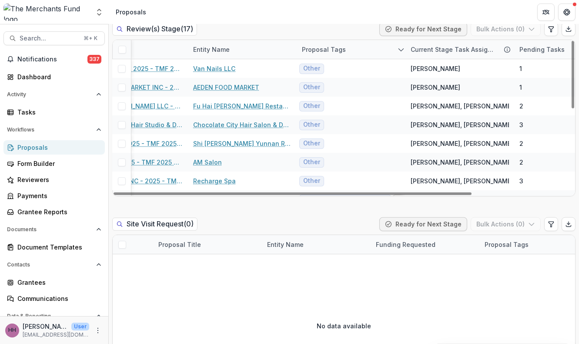
click at [442, 54] on div "Current Stage Task Assignees" at bounding box center [452, 49] width 95 height 9
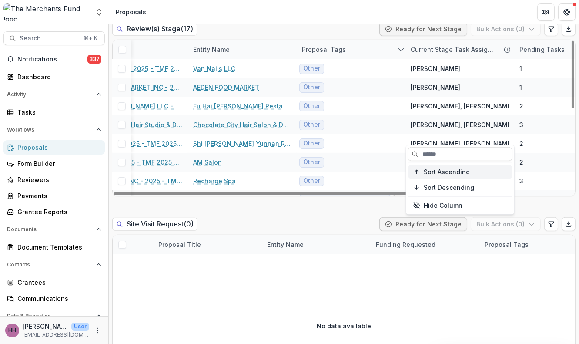
click at [447, 175] on span "Sort Ascending" at bounding box center [447, 171] width 46 height 7
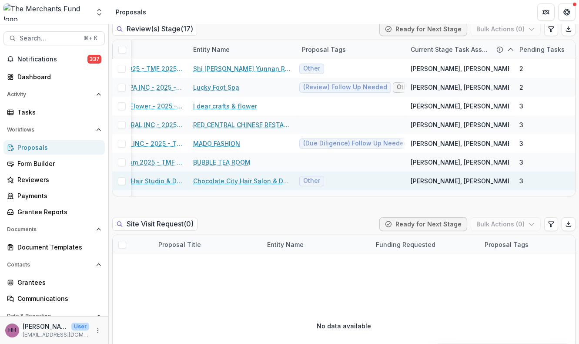
click at [462, 185] on span "[PERSON_NAME], [PERSON_NAME], [PERSON_NAME]" at bounding box center [489, 180] width 156 height 9
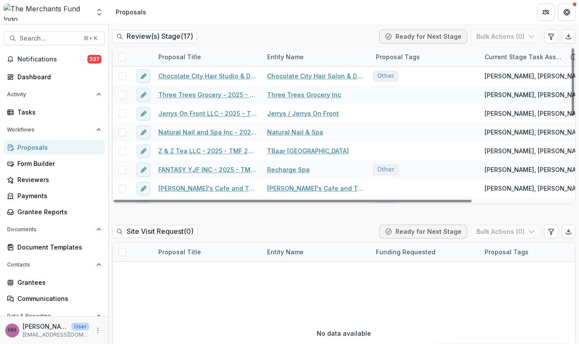
scroll to position [0, 0]
